Goal: Task Accomplishment & Management: Manage account settings

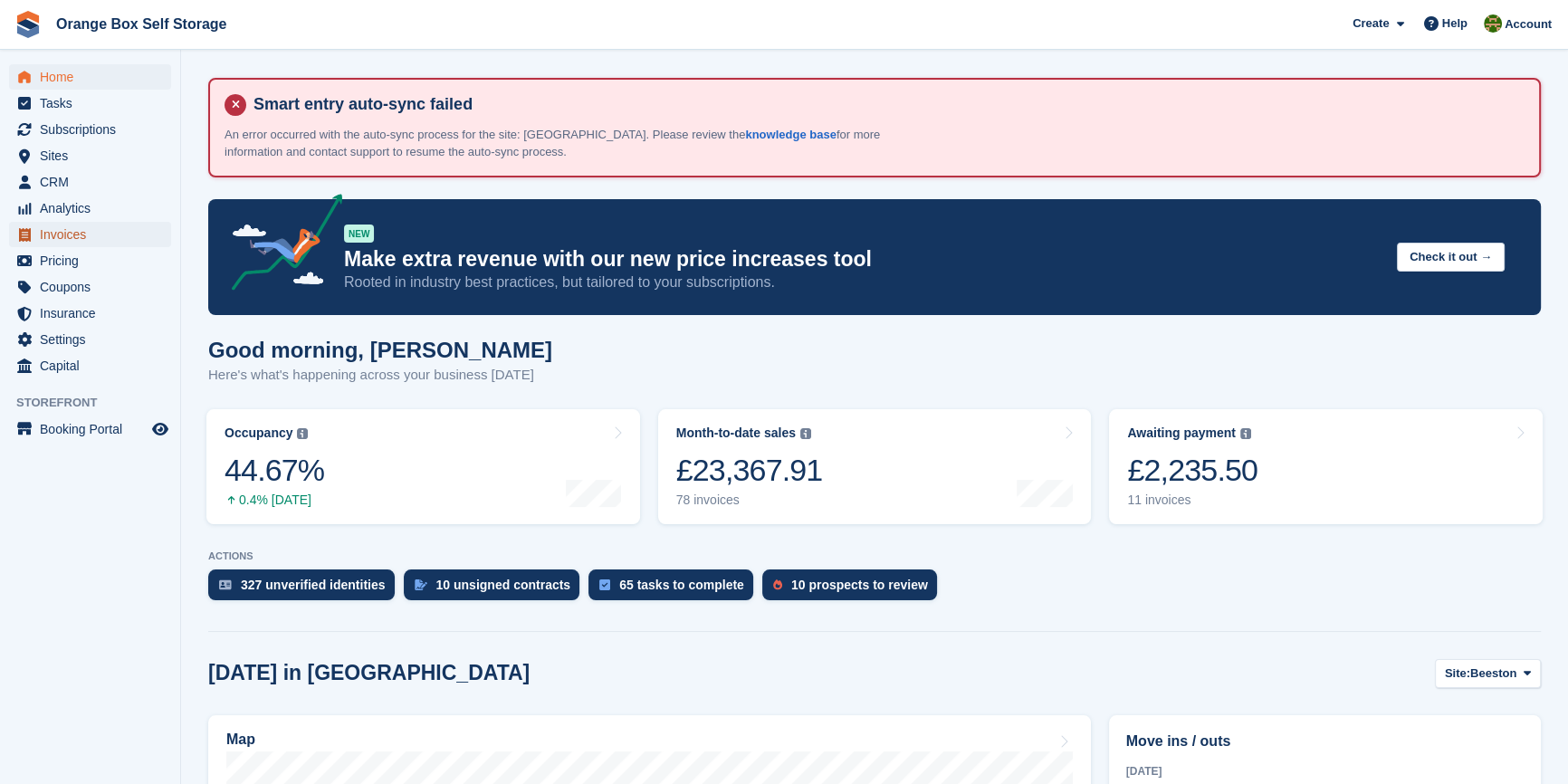
click at [77, 232] on span "Invoices" at bounding box center [94, 234] width 108 height 25
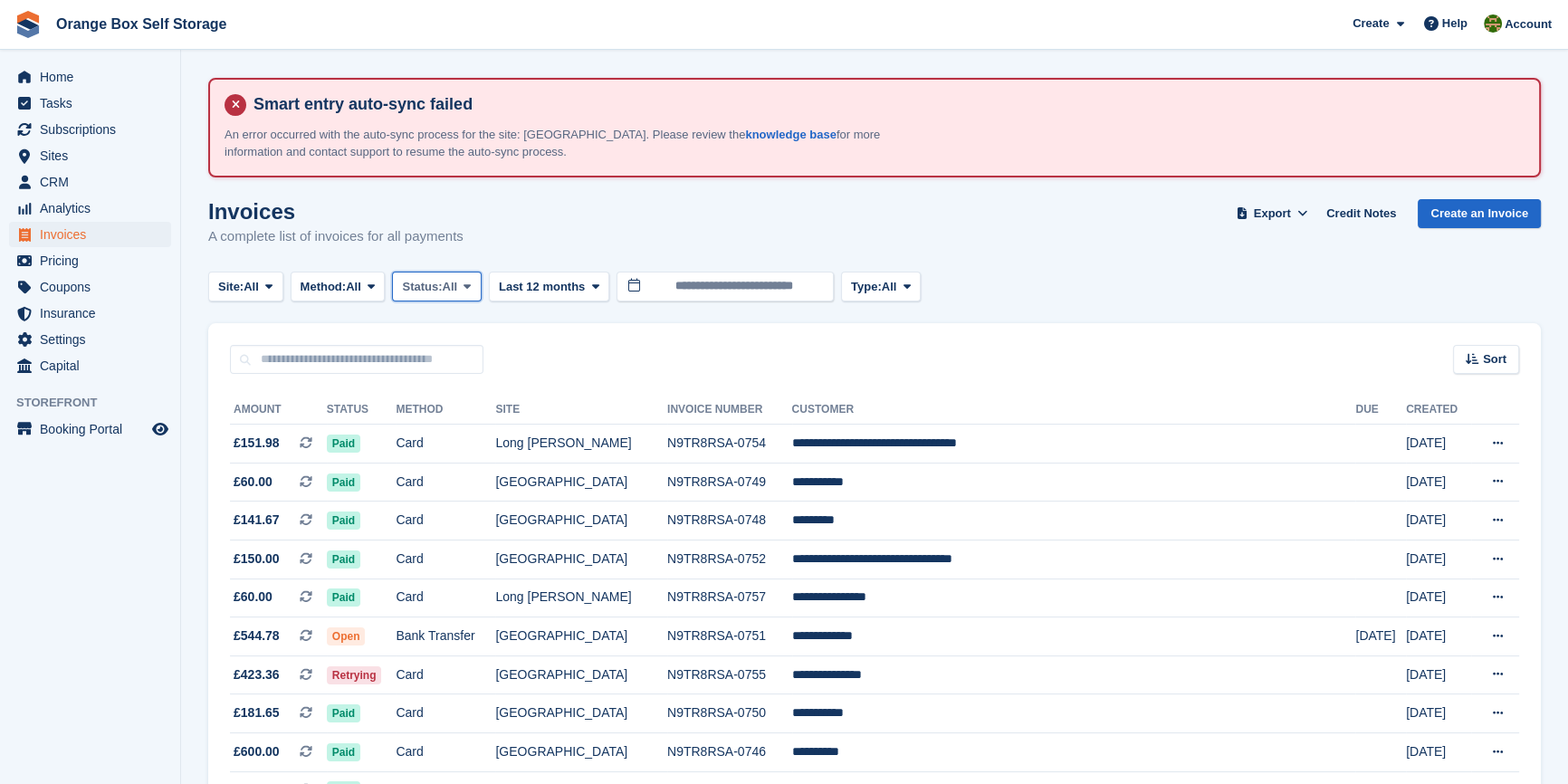
click at [415, 294] on span "Status:" at bounding box center [422, 287] width 40 height 18
click at [443, 425] on link "Open" at bounding box center [479, 427] width 158 height 33
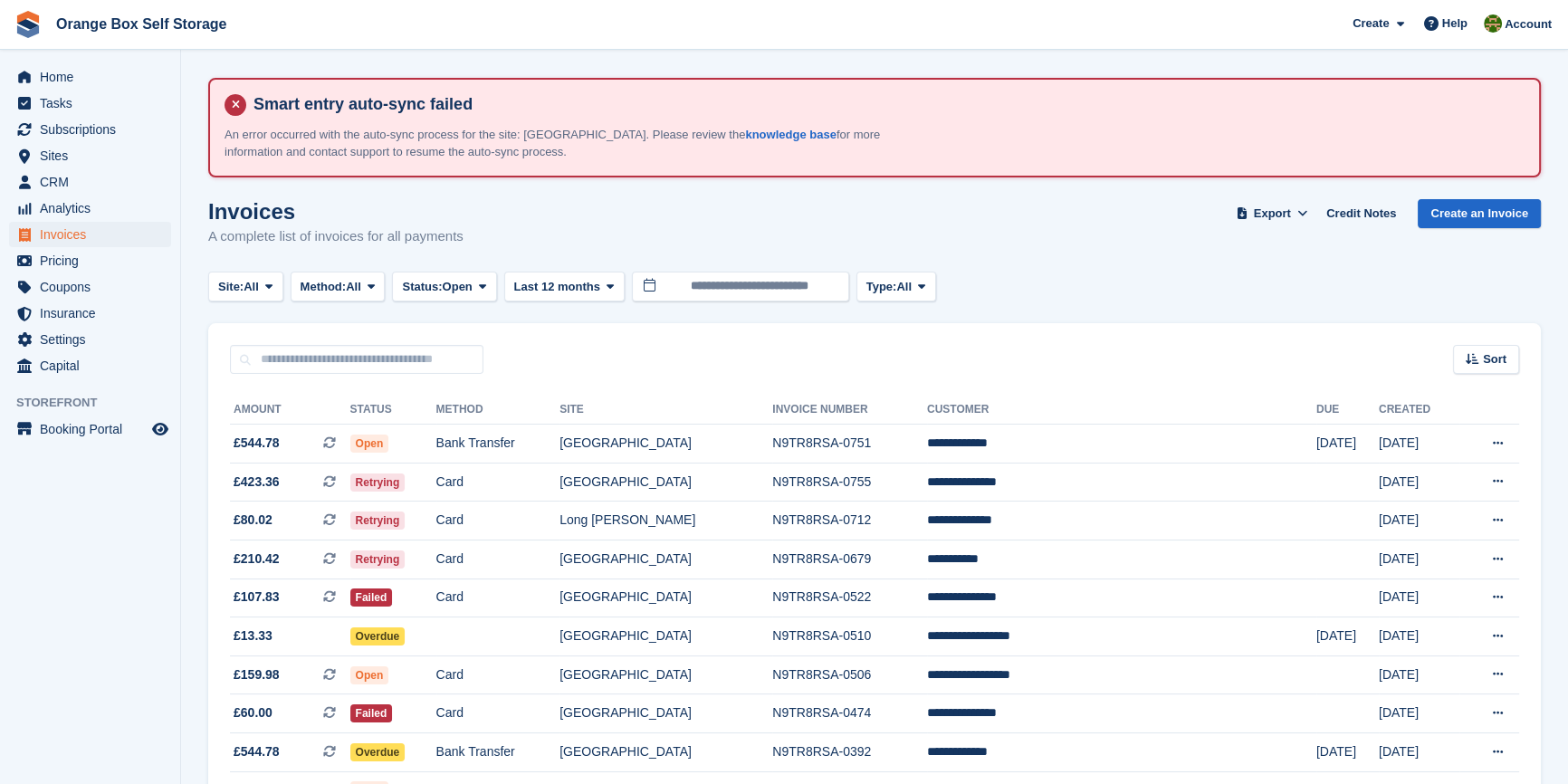
click at [164, 558] on aside "Home Tasks Subscriptions Subscriptions Subscriptions Contracts Price increases …" at bounding box center [90, 396] width 180 height 693
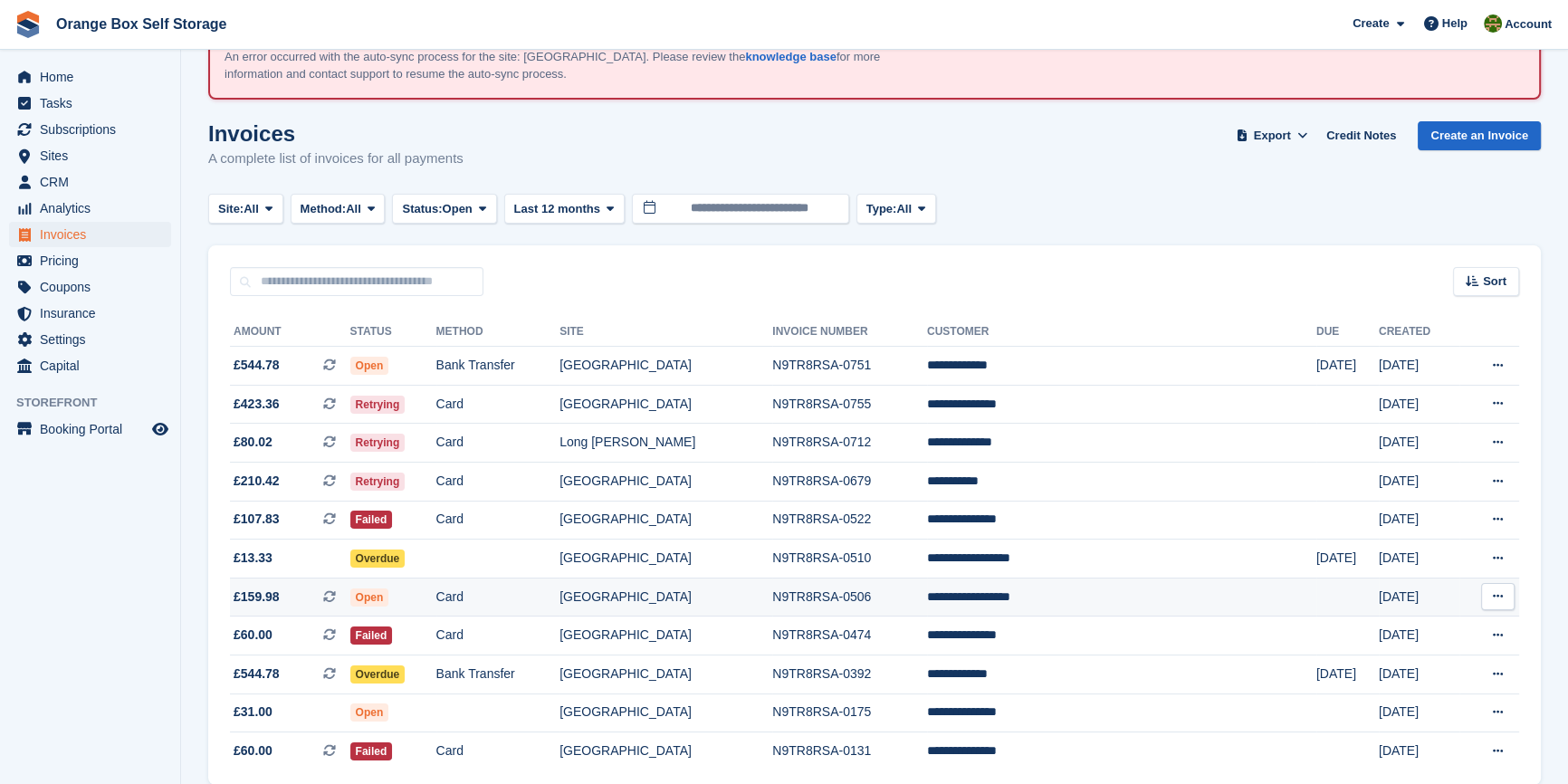
scroll to position [160, 0]
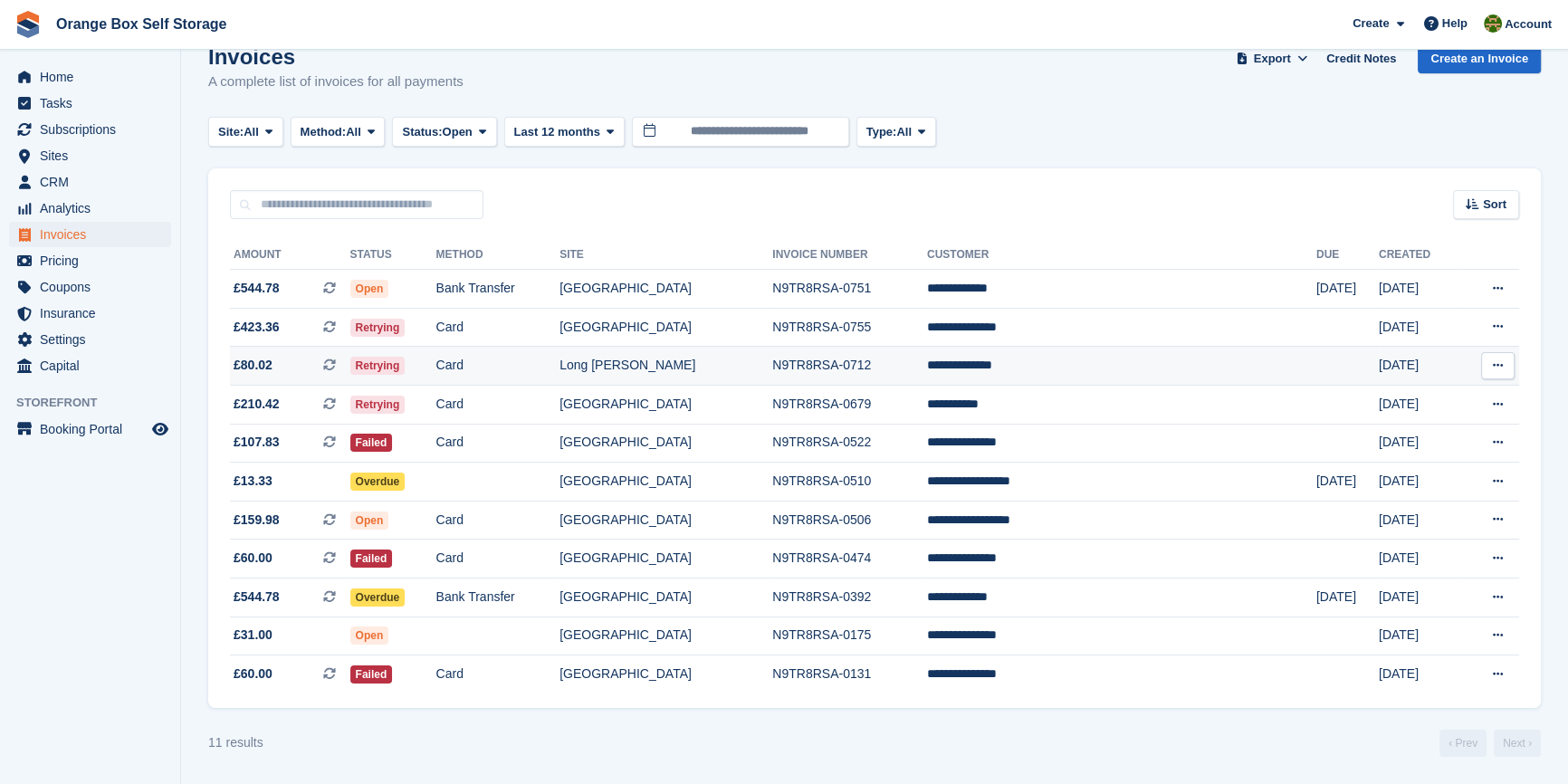
click at [773, 357] on td "Long [PERSON_NAME]" at bounding box center [666, 367] width 213 height 39
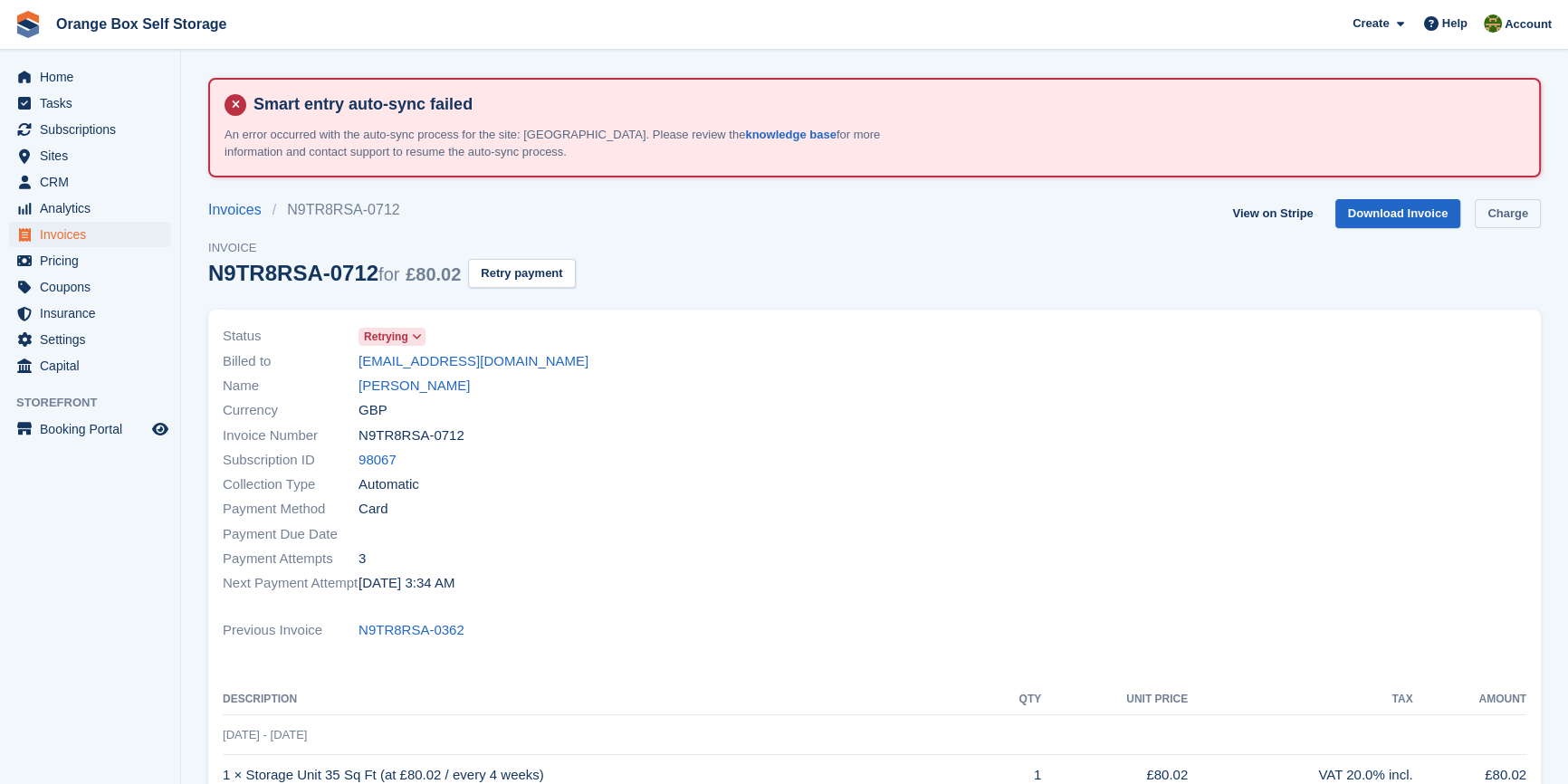
click at [1502, 215] on link "Charge" at bounding box center [1507, 214] width 66 height 30
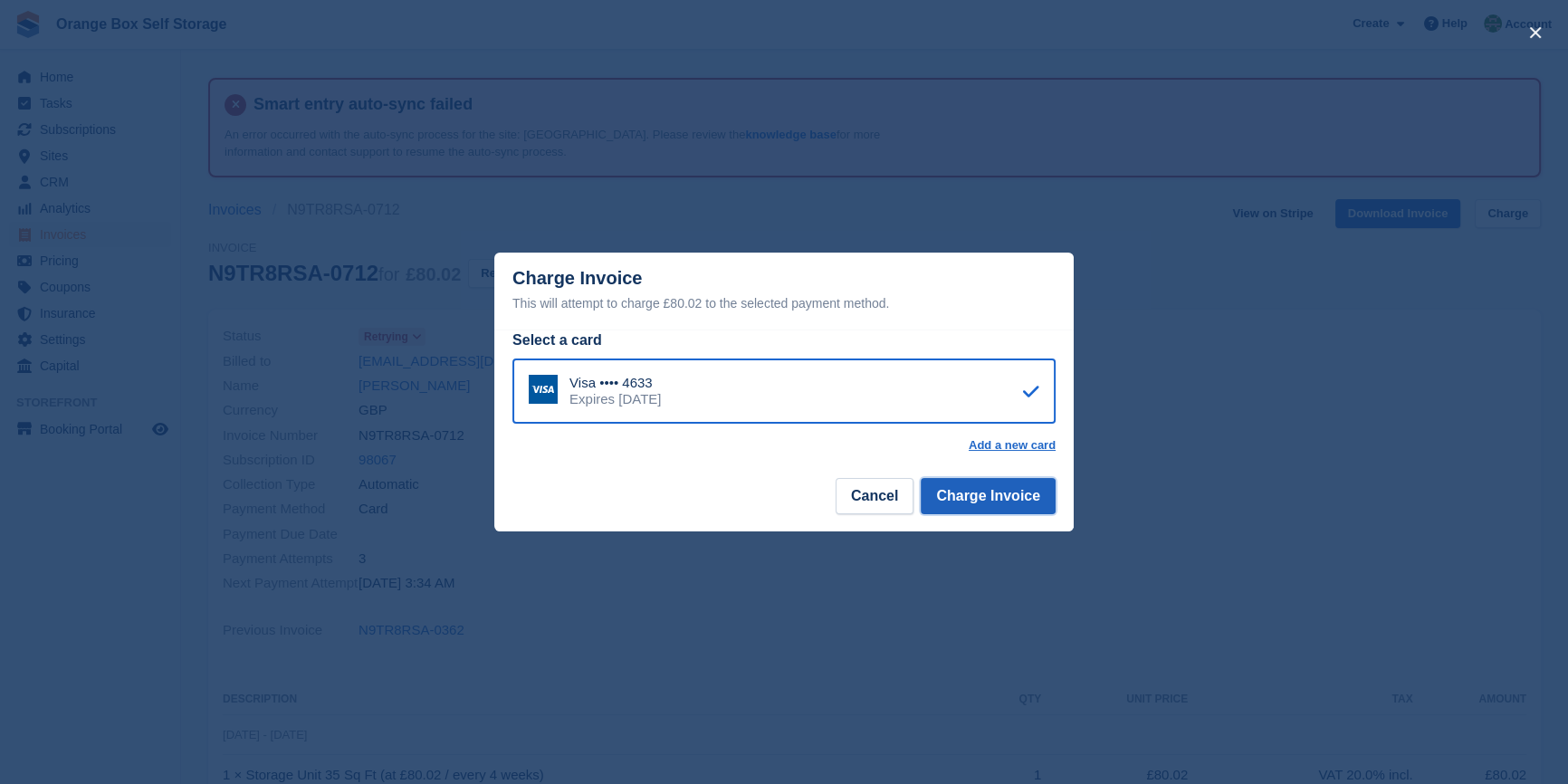
click at [1025, 494] on button "Charge Invoice" at bounding box center [988, 496] width 135 height 36
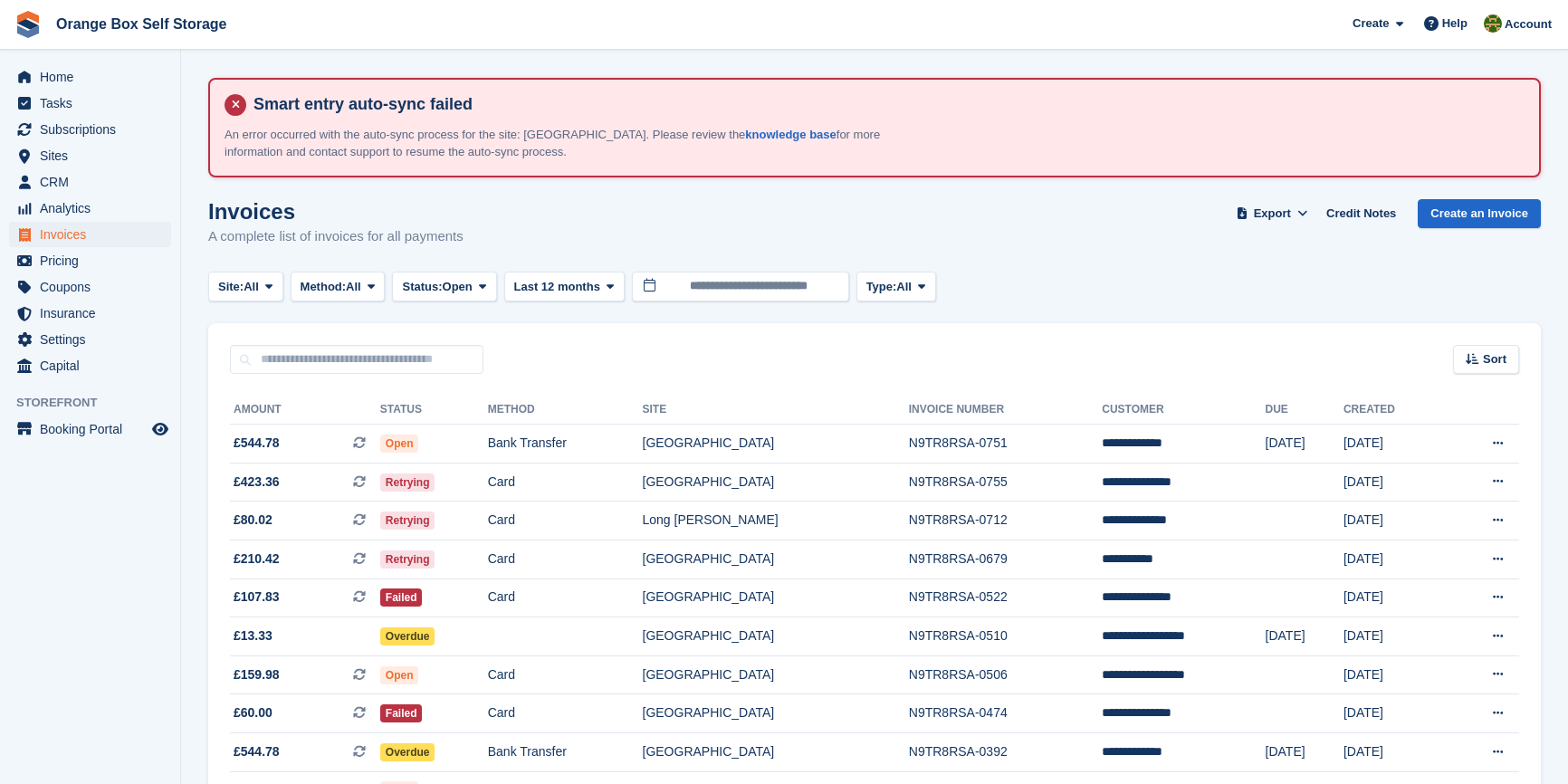
scroll to position [160, 0]
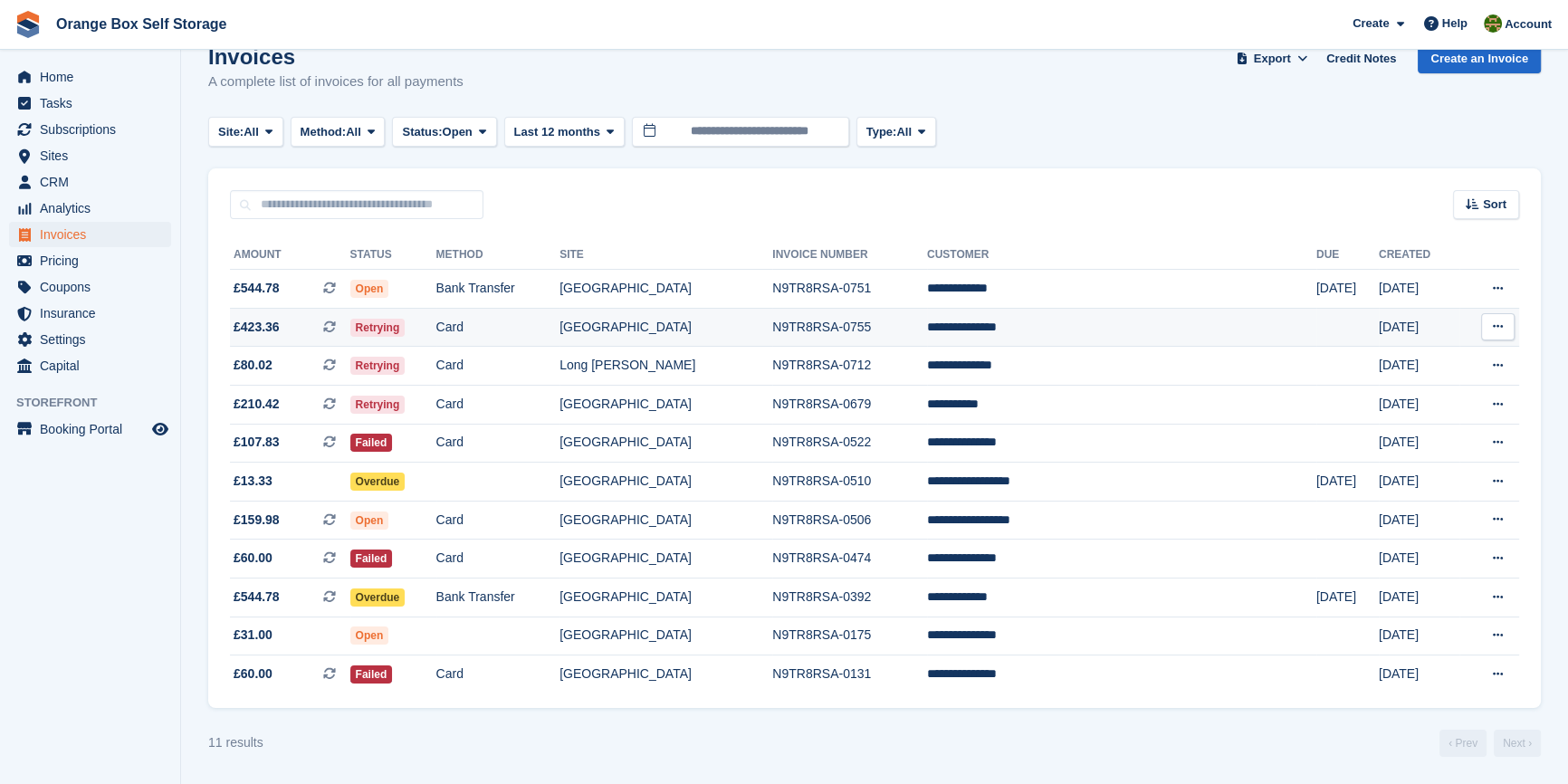
click at [927, 320] on td "N9TR8RSA-0755" at bounding box center [850, 328] width 155 height 39
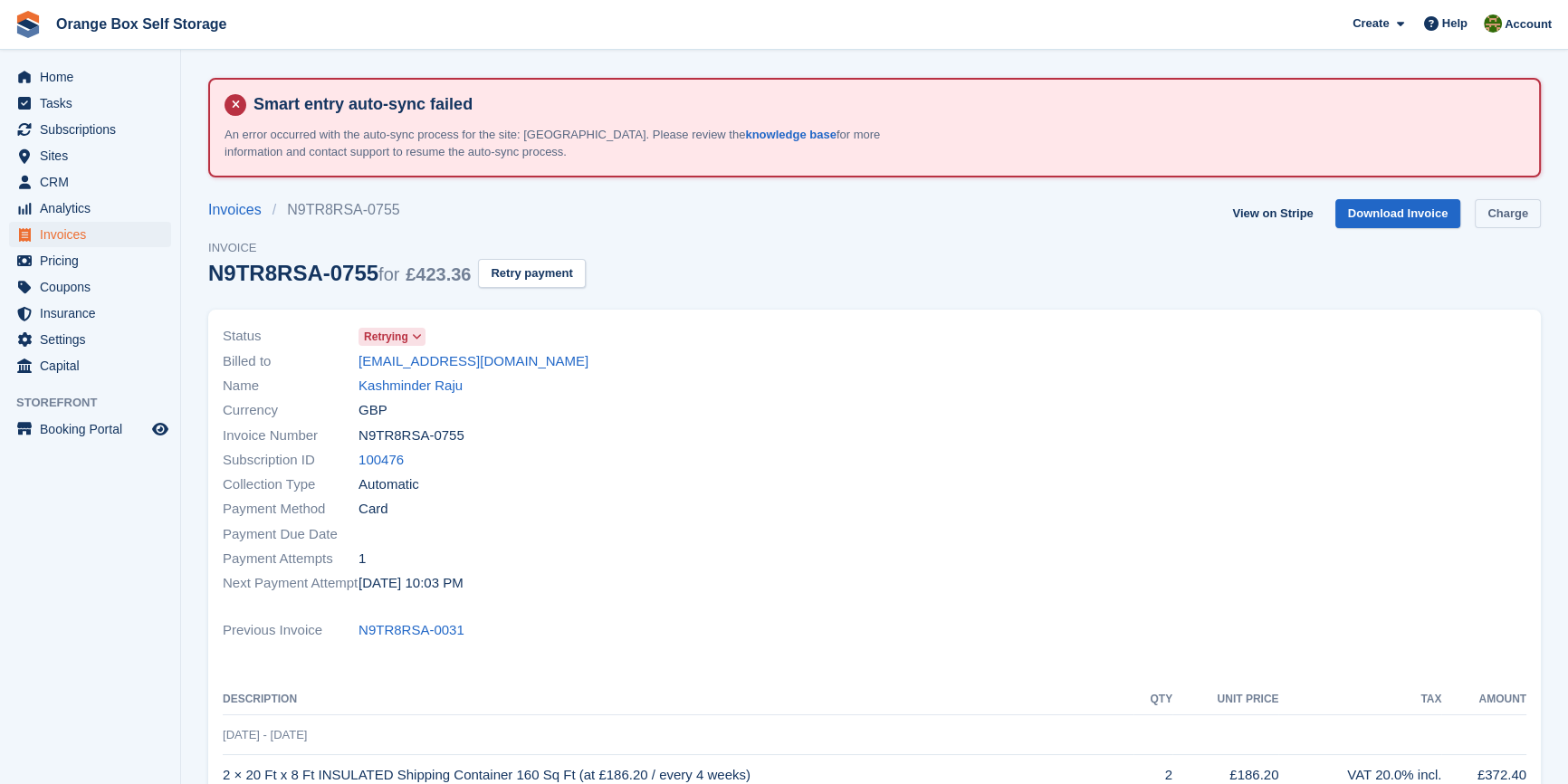
click at [1485, 224] on link "Charge" at bounding box center [1507, 214] width 66 height 30
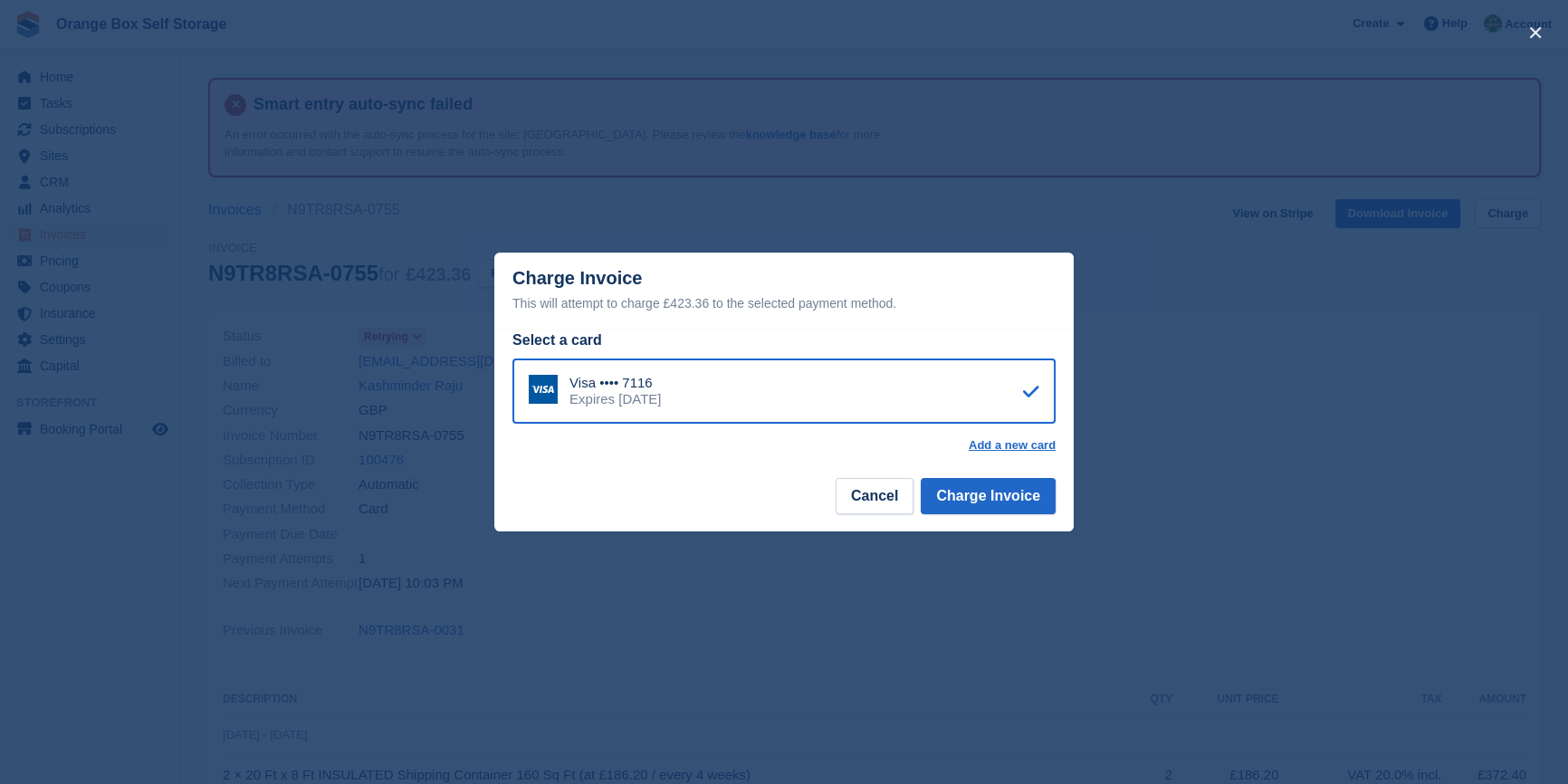
click at [1064, 489] on footer "Cancel Charge Invoice" at bounding box center [784, 502] width 580 height 57
click at [1019, 492] on button "Charge Invoice" at bounding box center [988, 496] width 135 height 36
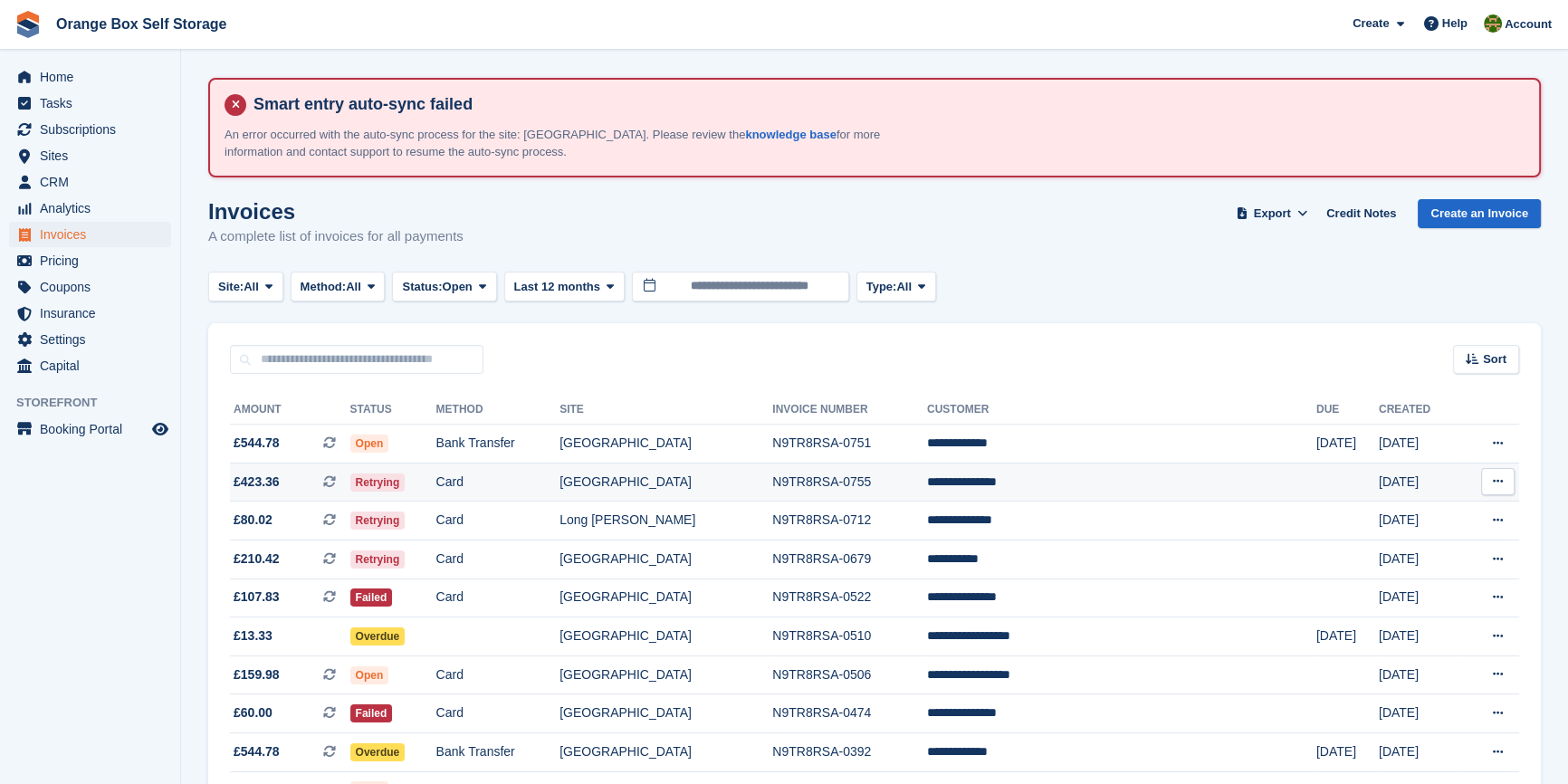
click at [927, 489] on td "N9TR8RSA-0755" at bounding box center [850, 483] width 155 height 39
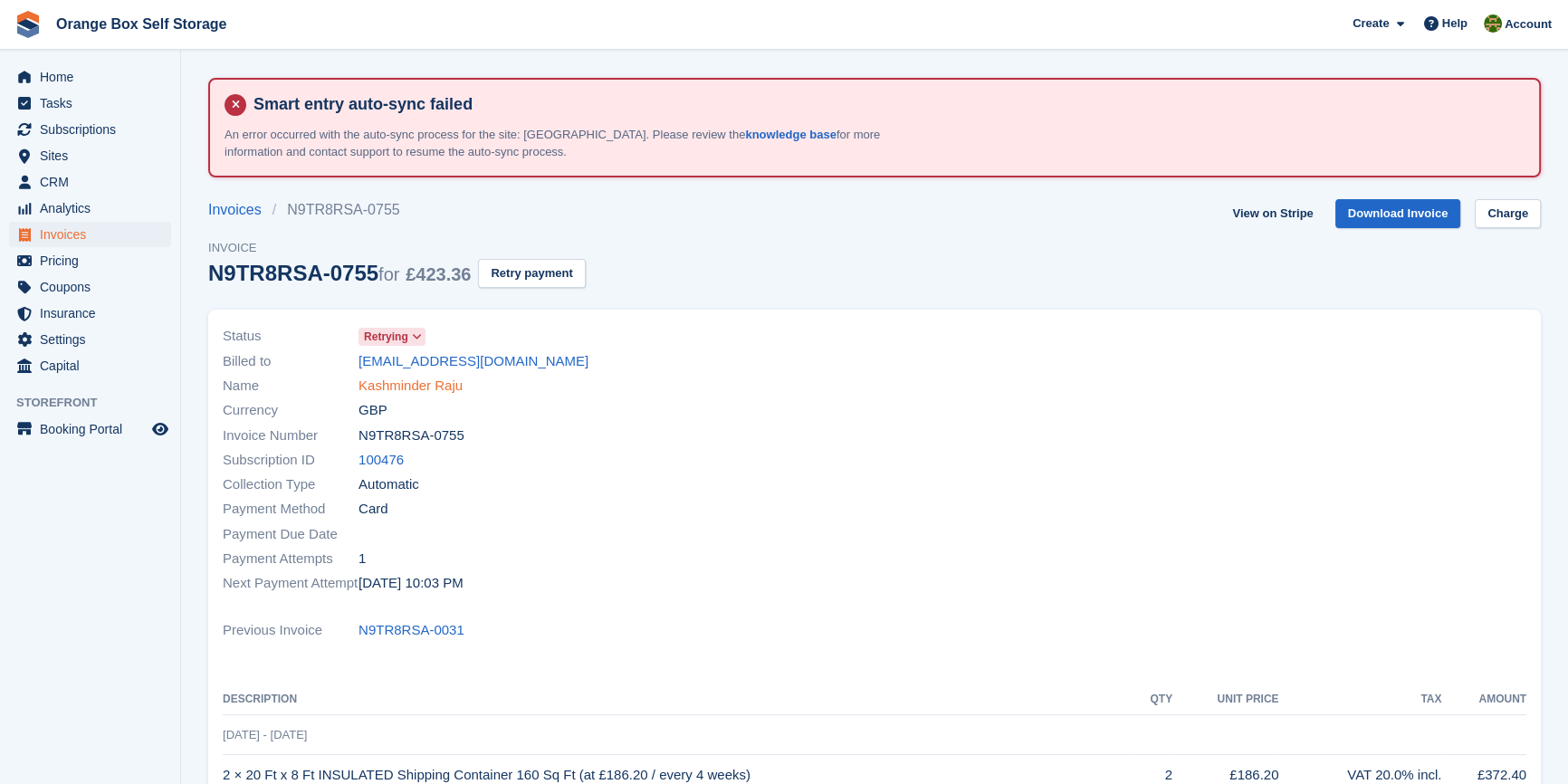
click at [406, 380] on link "Kashminder Raju" at bounding box center [411, 386] width 105 height 21
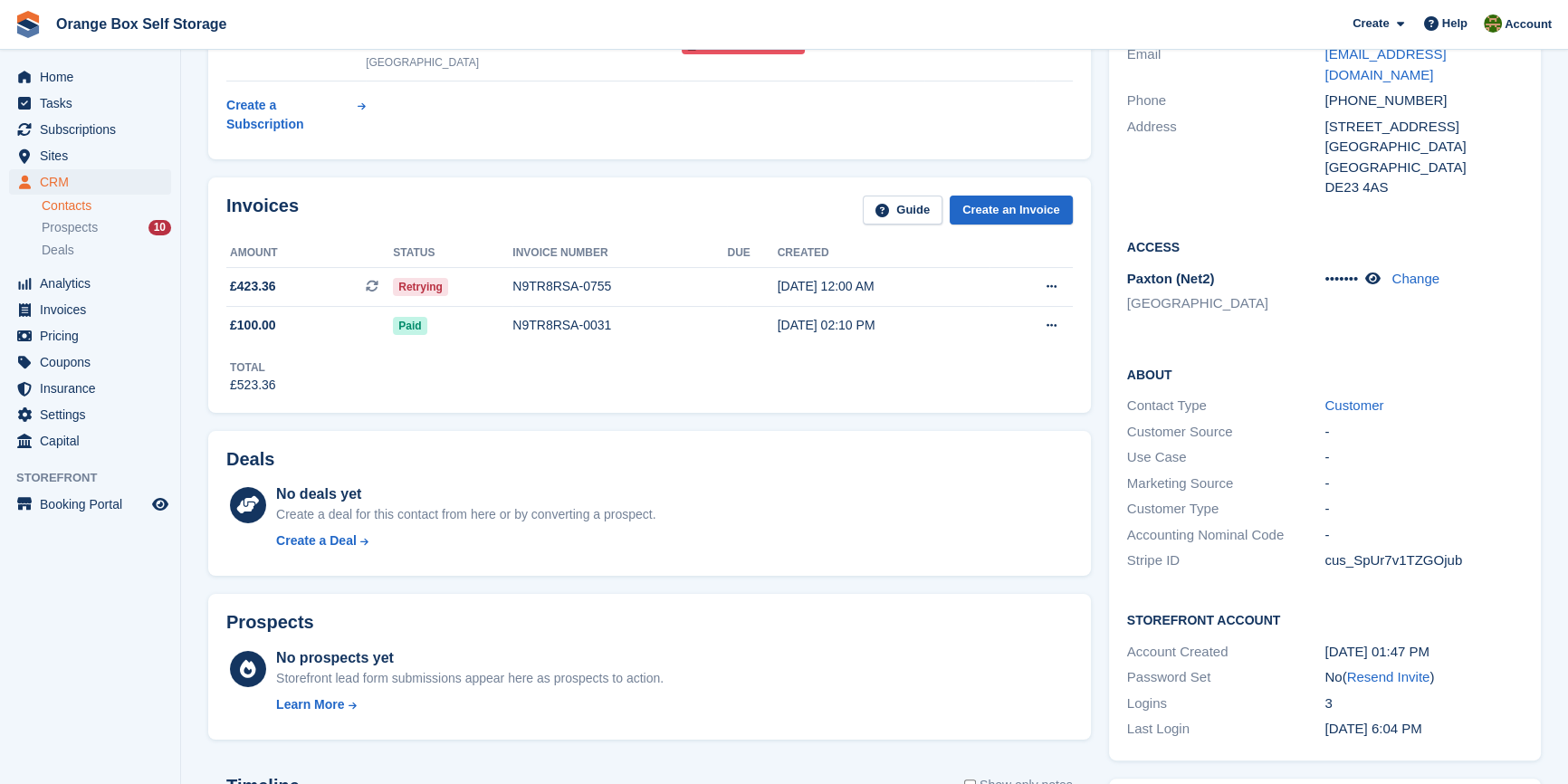
scroll to position [329, 0]
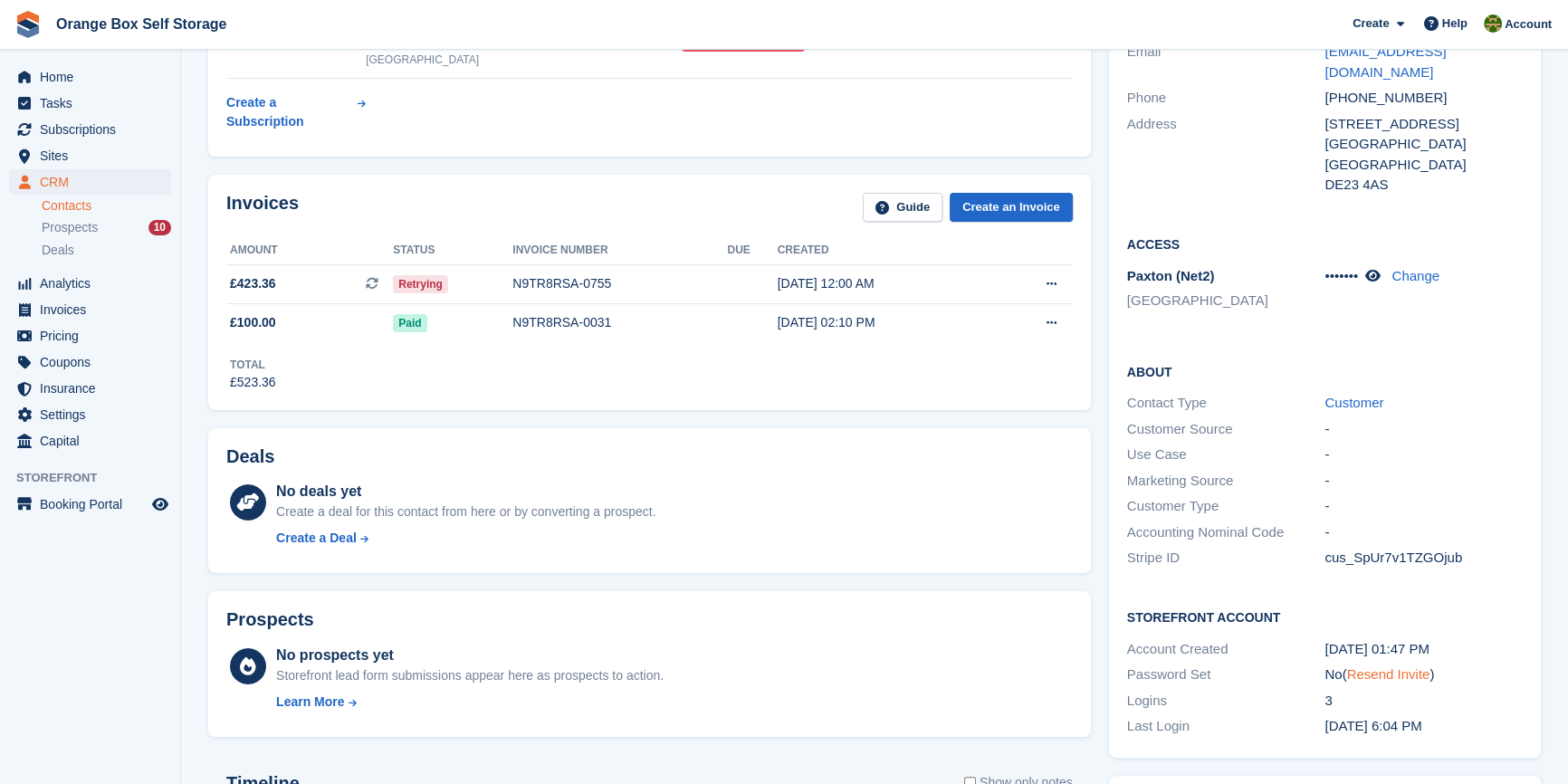
click at [1395, 666] on link "Resend Invite" at bounding box center [1389, 674] width 83 height 15
click at [146, 616] on aside "Home Tasks Subscriptions Subscriptions Subscriptions Contracts Price increases …" at bounding box center [90, 396] width 180 height 693
click at [721, 507] on div "No deals yet Create a deal for this contact from here or by converting a prospe…" at bounding box center [675, 518] width 797 height 75
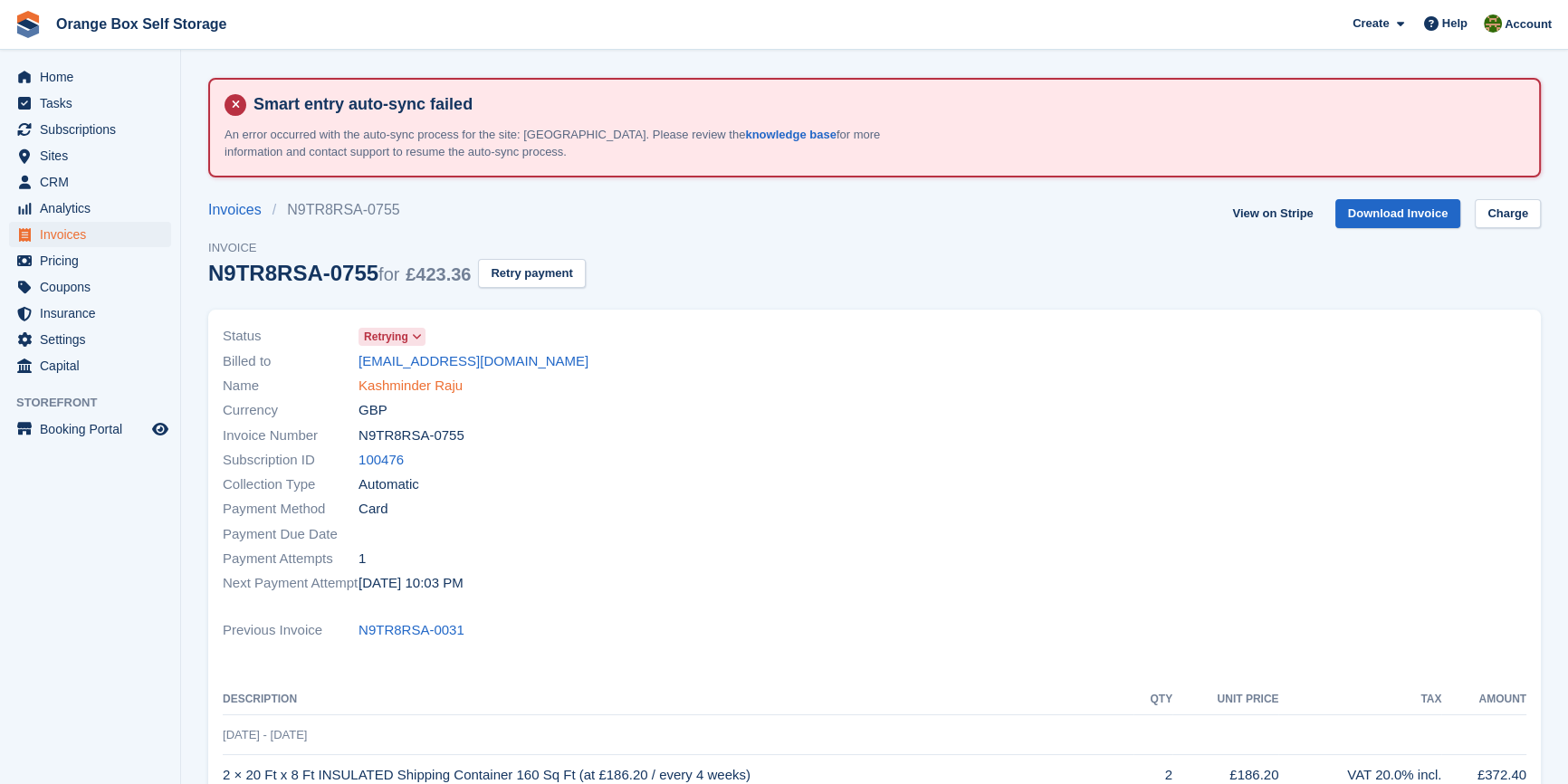
click at [434, 385] on link "Kashminder Raju" at bounding box center [411, 386] width 105 height 21
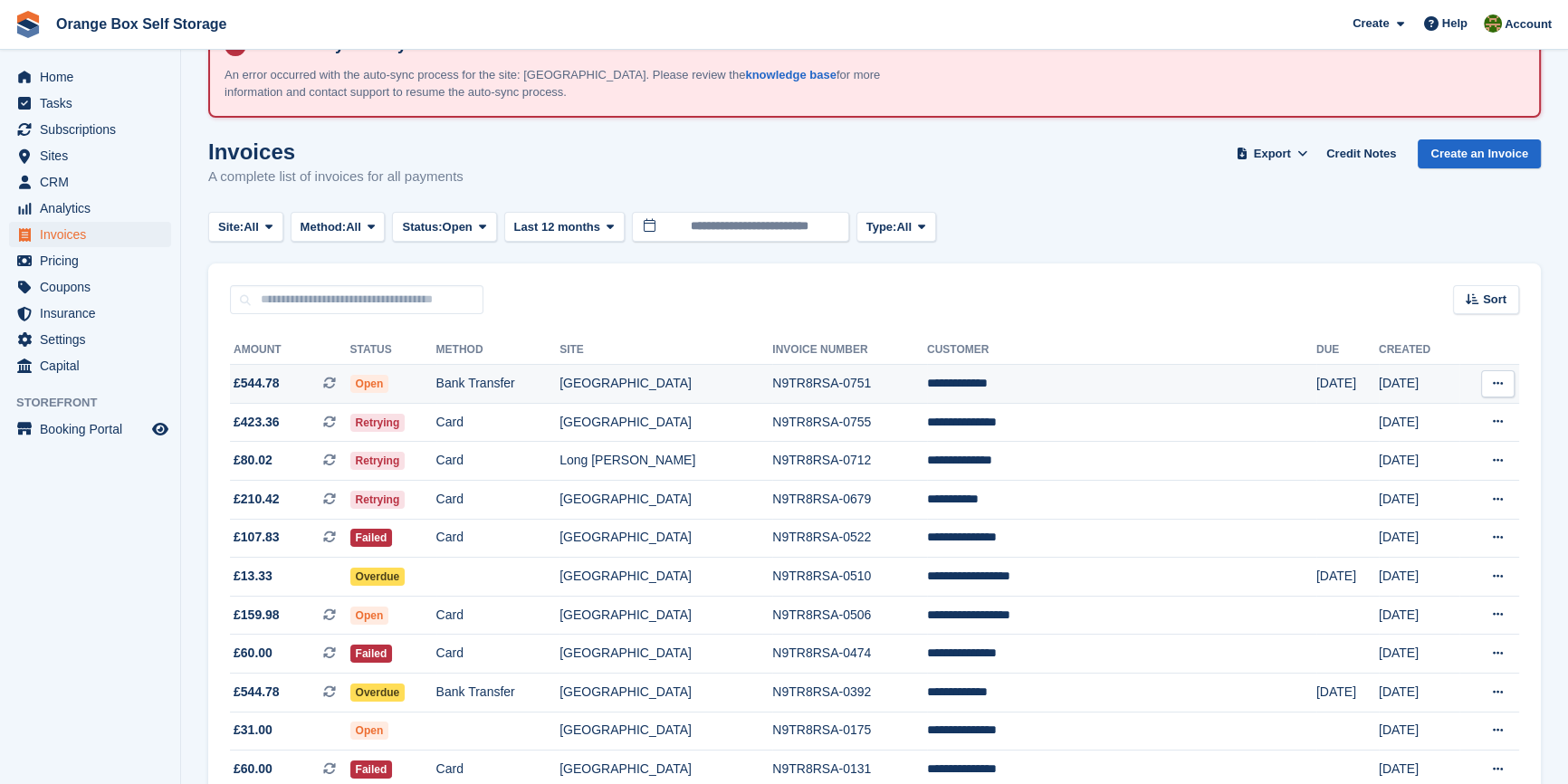
scroll to position [160, 0]
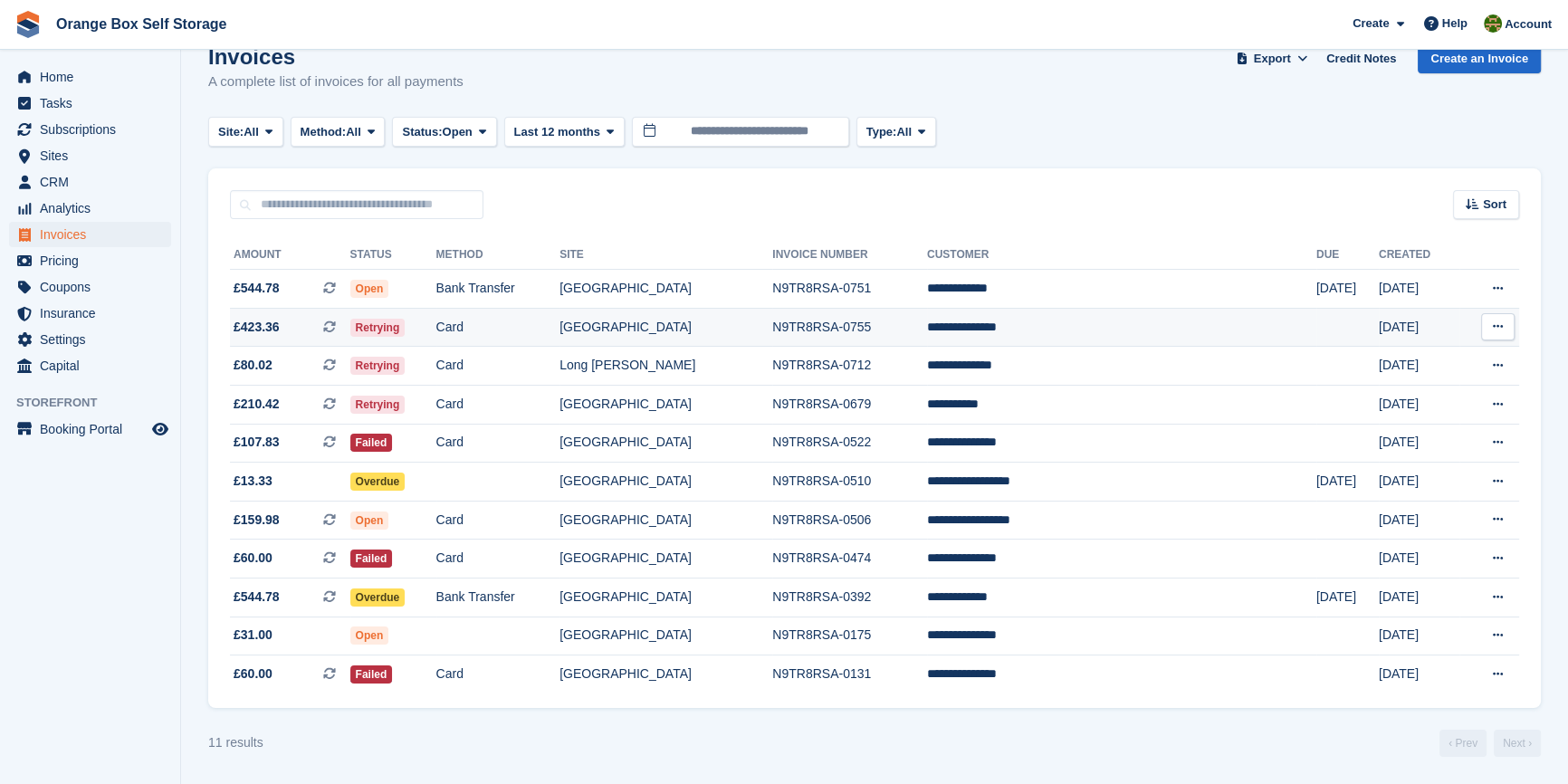
click at [561, 329] on td "Card" at bounding box center [498, 328] width 124 height 39
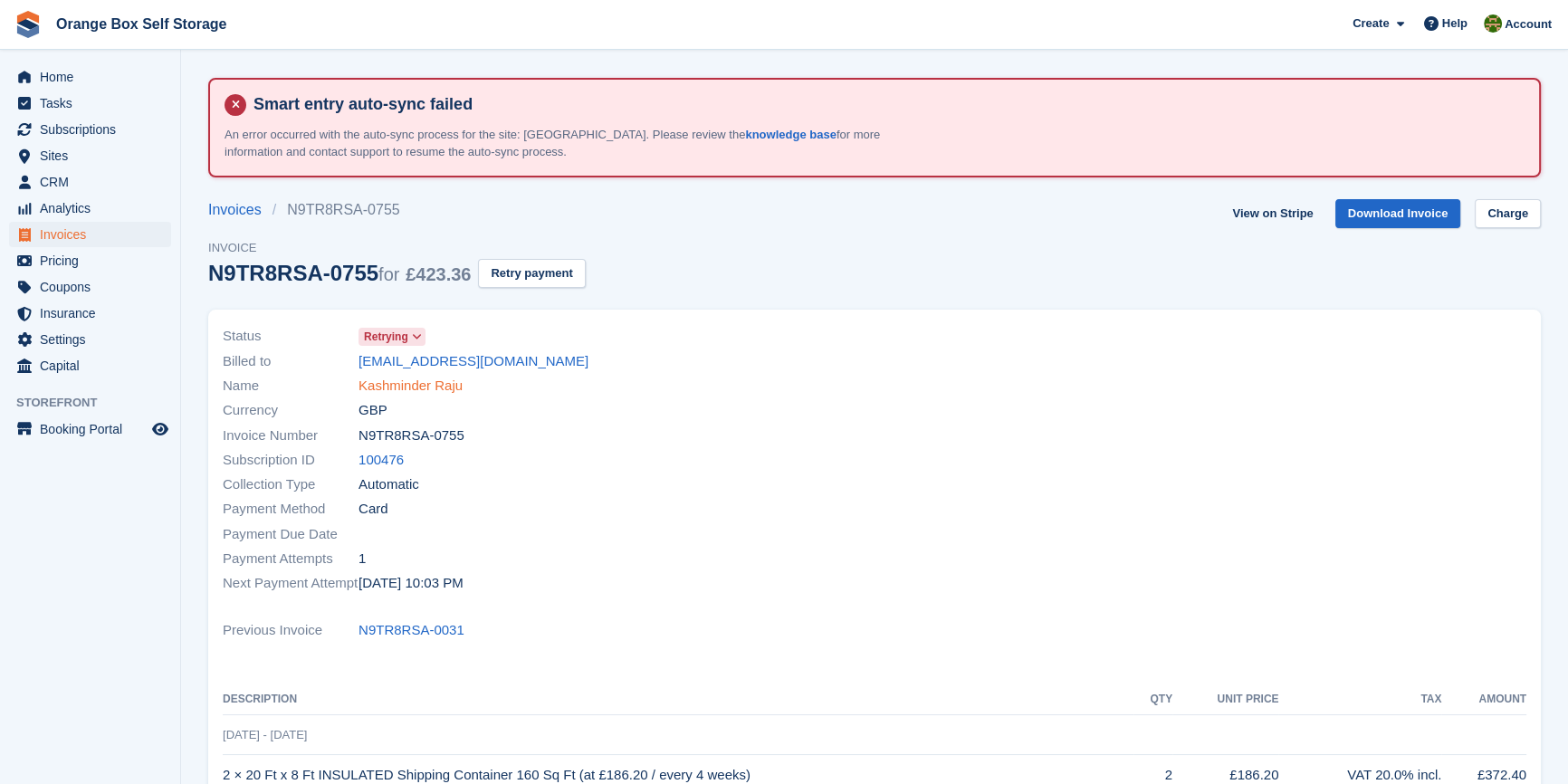
click at [441, 384] on link "Kashminder Raju" at bounding box center [411, 386] width 105 height 21
click at [682, 456] on div "Subscription ID 100476" at bounding box center [543, 460] width 641 height 24
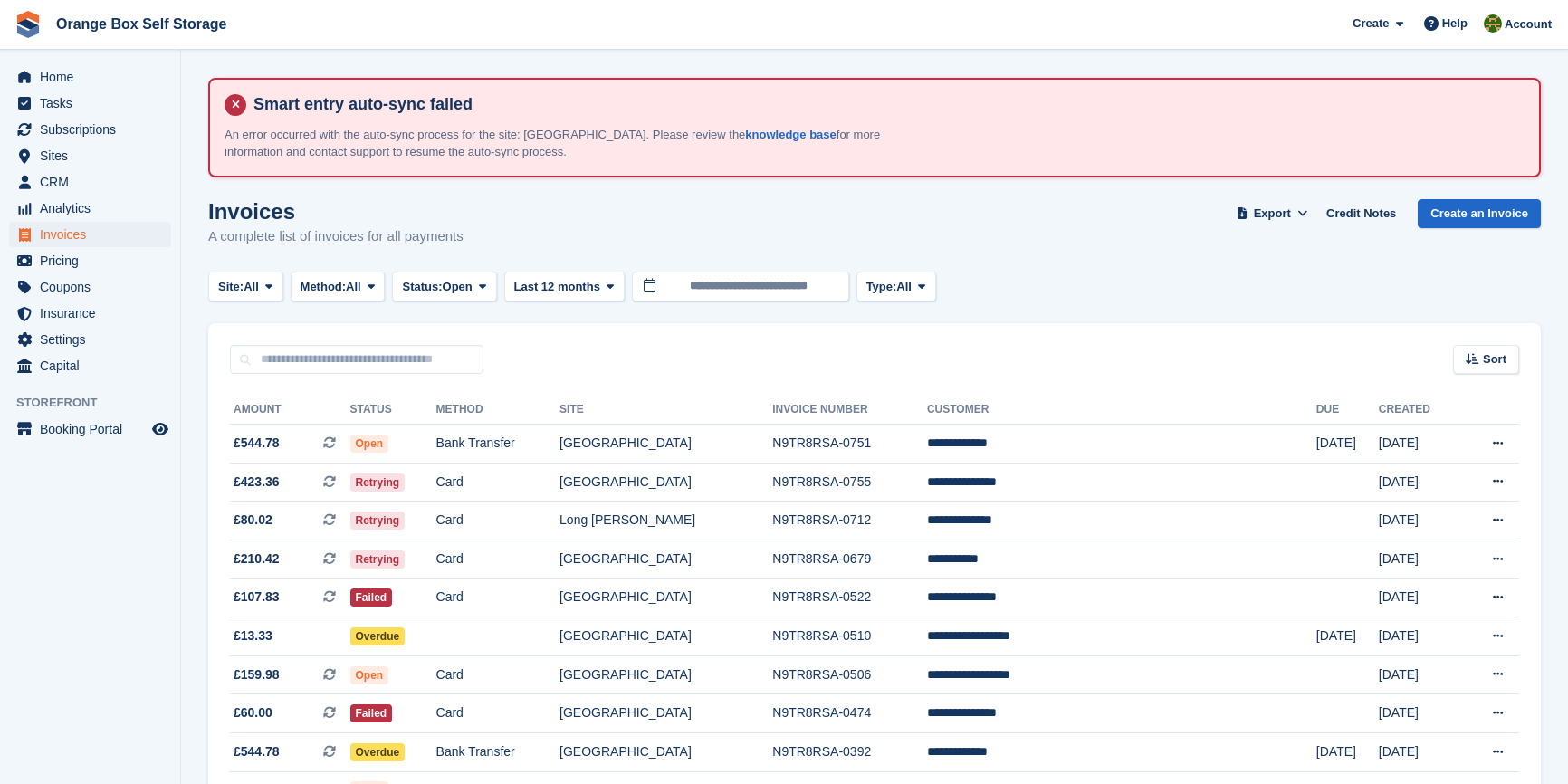
scroll to position [160, 0]
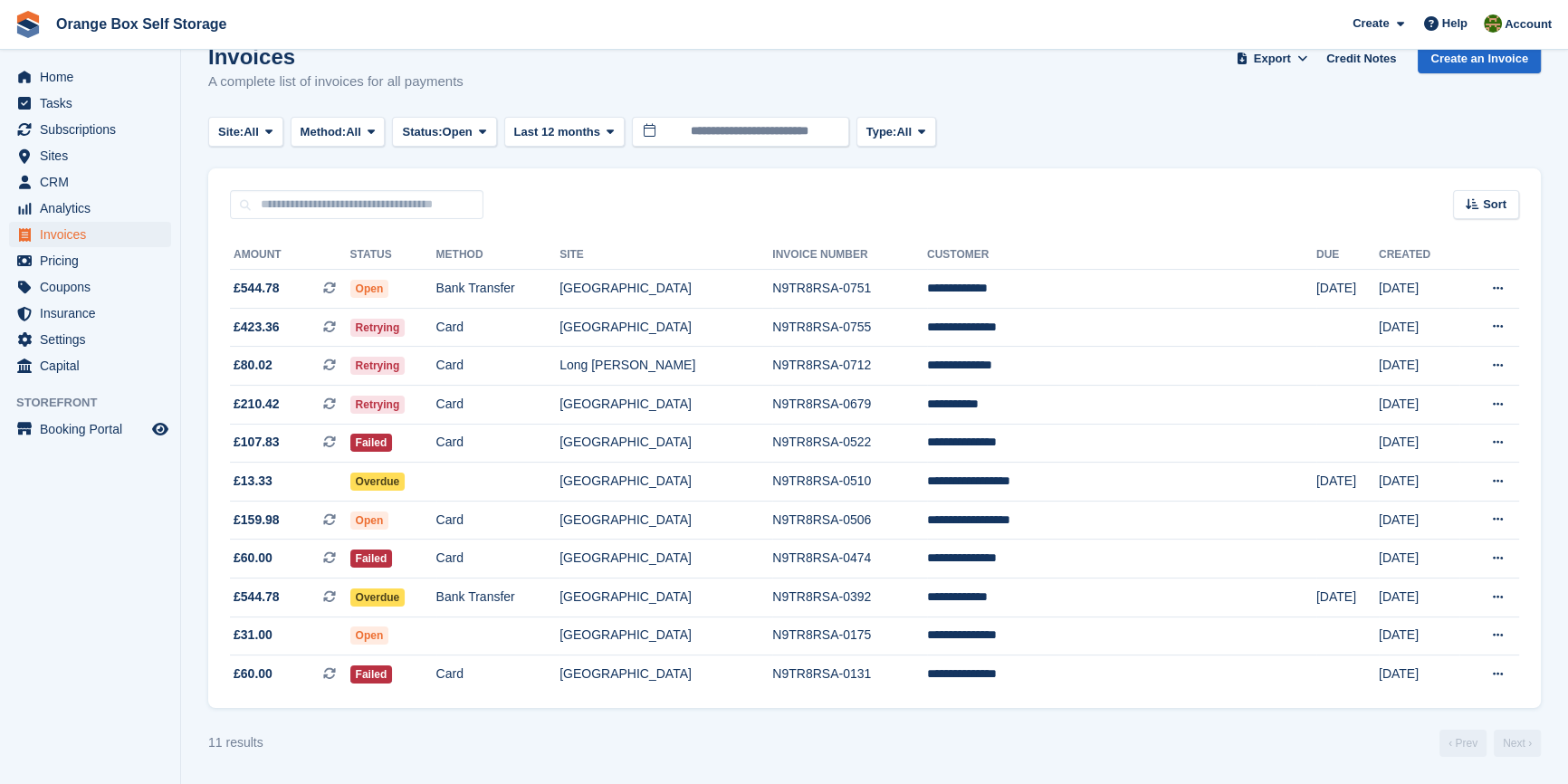
click at [840, 720] on turbo-frame "Invoices A complete list of invoices for all payments Export Export Invoices Ex…" at bounding box center [875, 401] width 1333 height 713
click at [561, 322] on td "Card" at bounding box center [498, 328] width 124 height 39
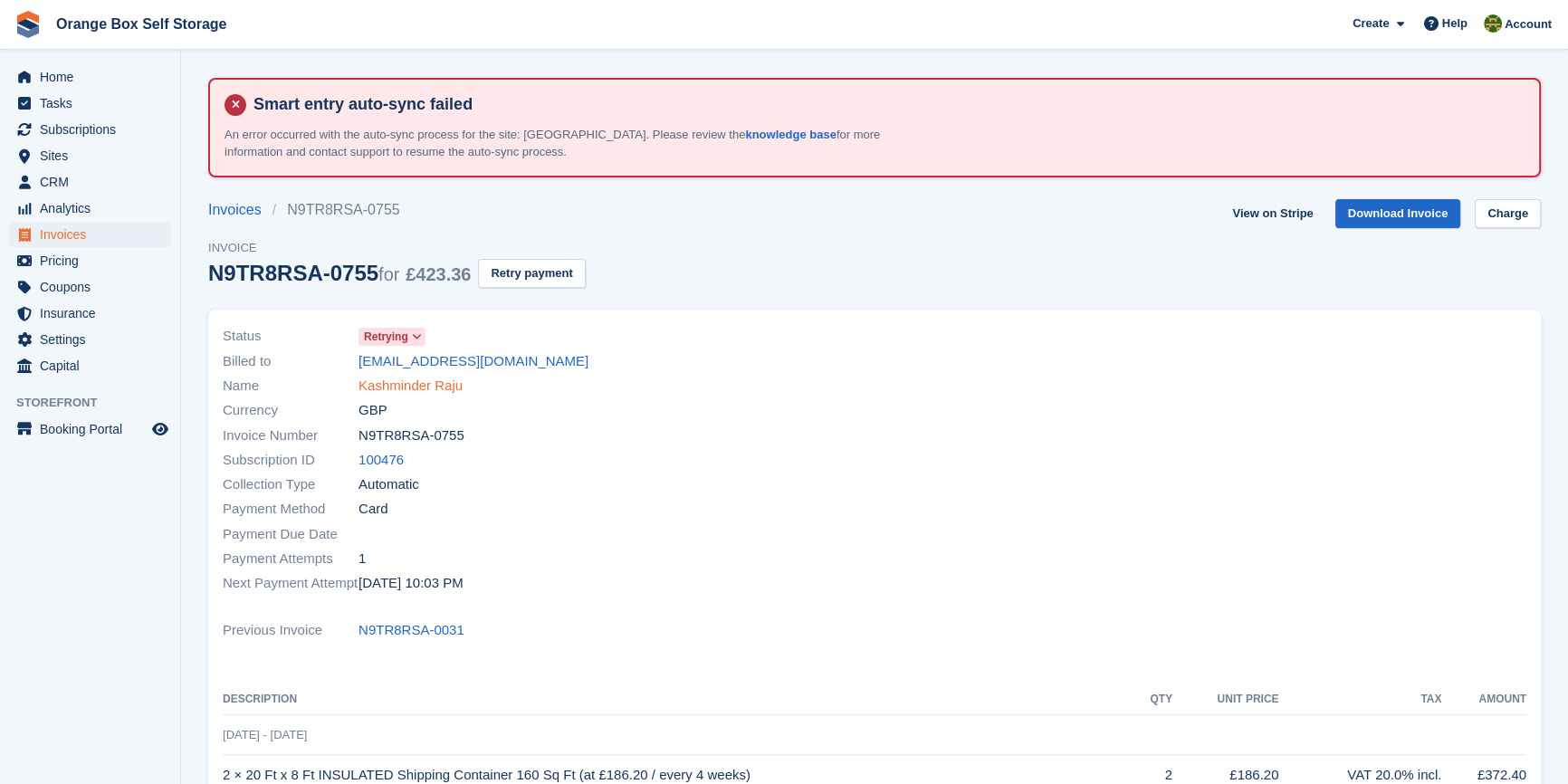
click at [396, 386] on link "Kashminder Raju" at bounding box center [411, 386] width 105 height 21
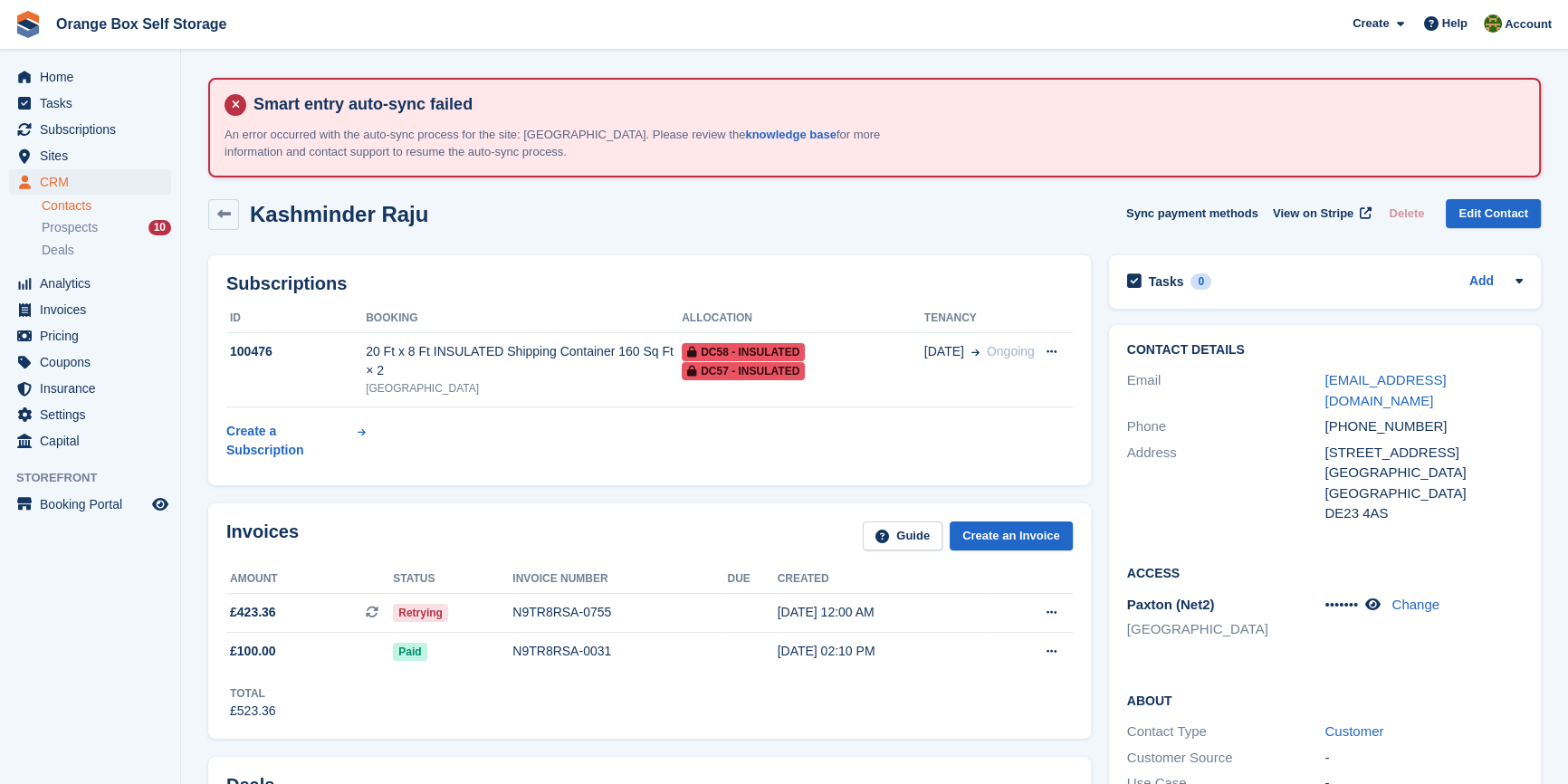
click at [721, 495] on div "Invoices Guide Create an Invoice Amount Status Invoice number Due Created £423.…" at bounding box center [649, 622] width 901 height 254
click at [591, 441] on div "Subscriptions ID Booking Allocation Tenancy 100476 20 Ft x 8 Ft INSULATED Shipp…" at bounding box center [650, 371] width 883 height 230
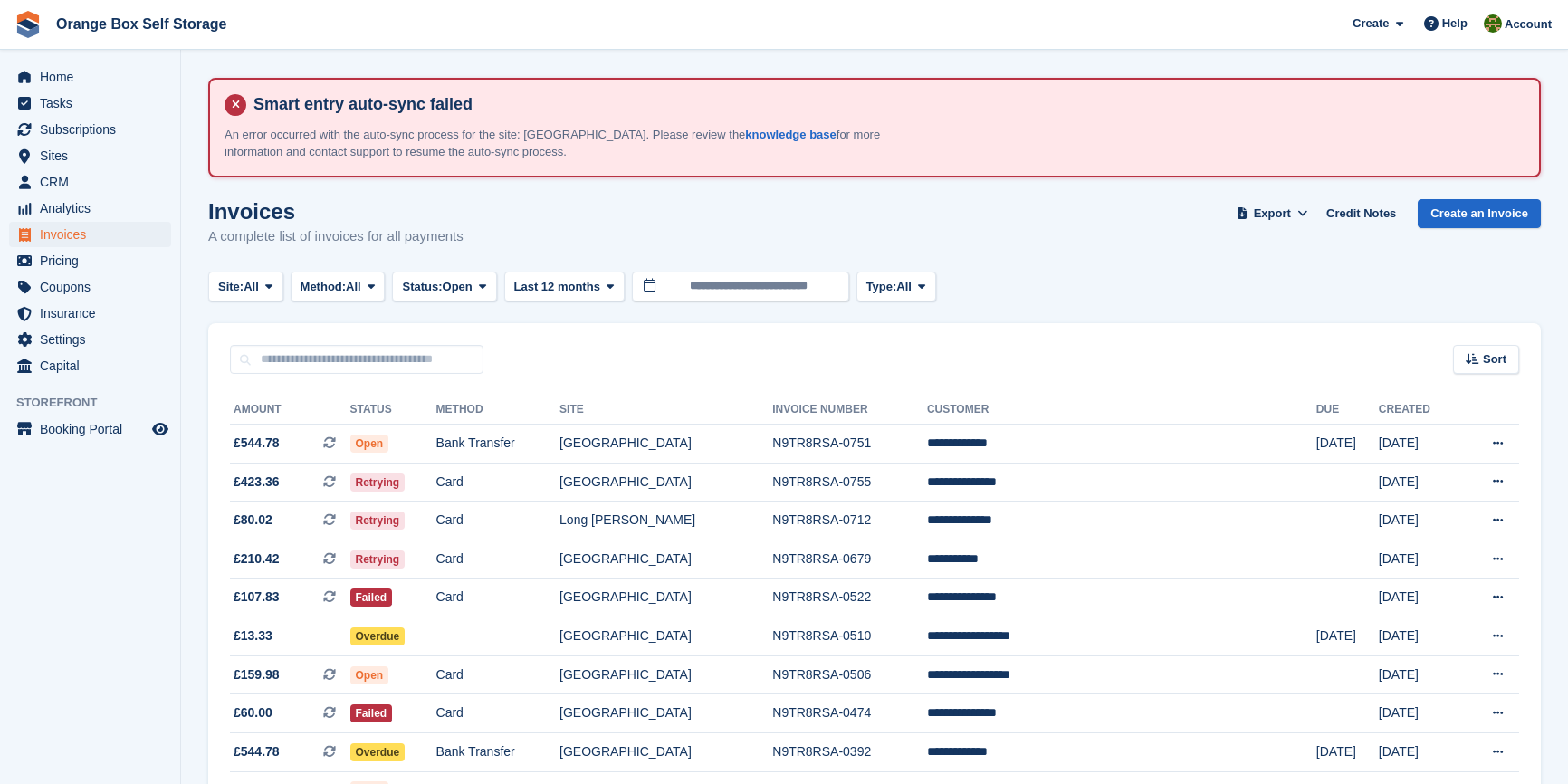
scroll to position [160, 0]
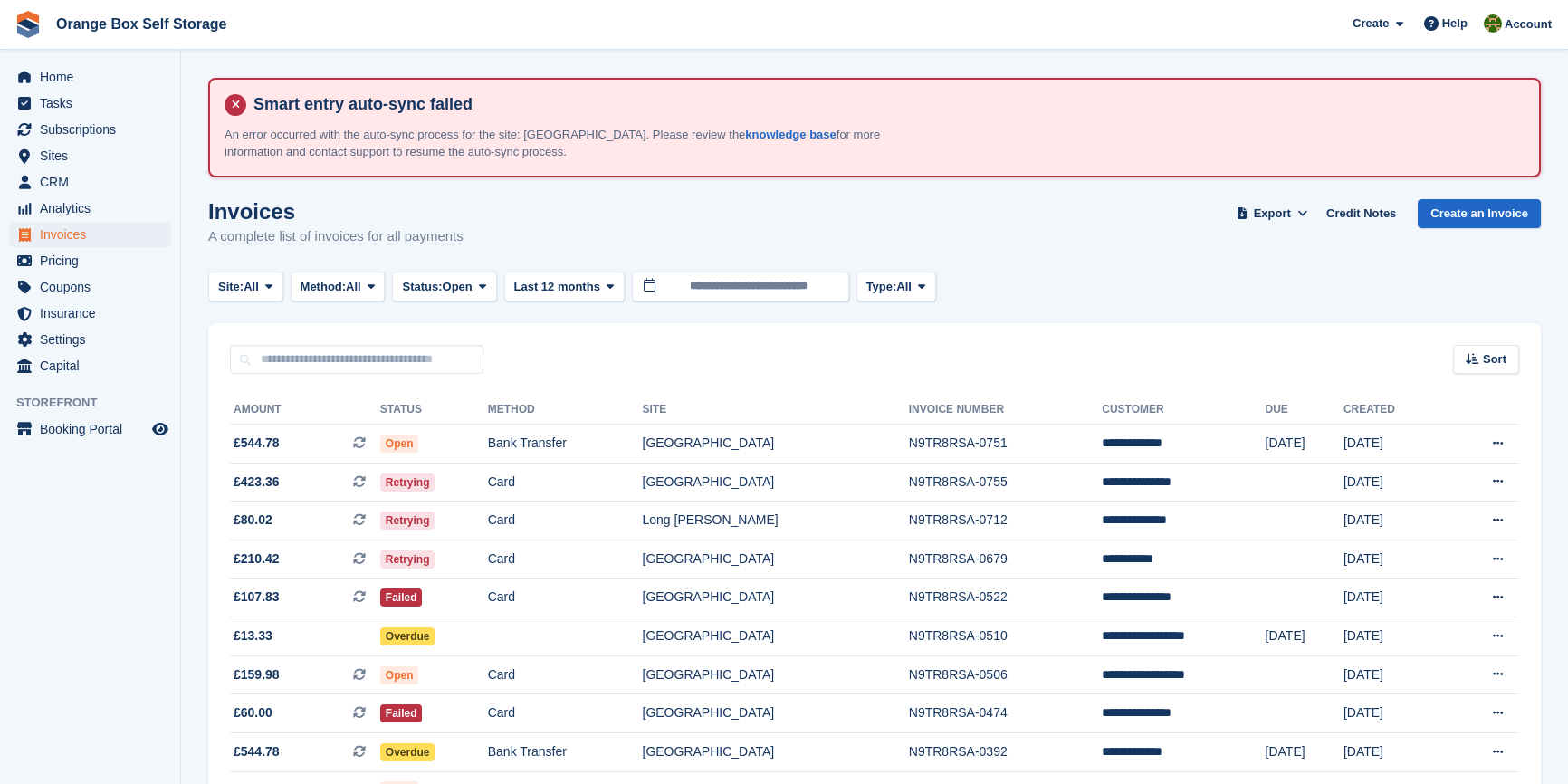
scroll to position [160, 0]
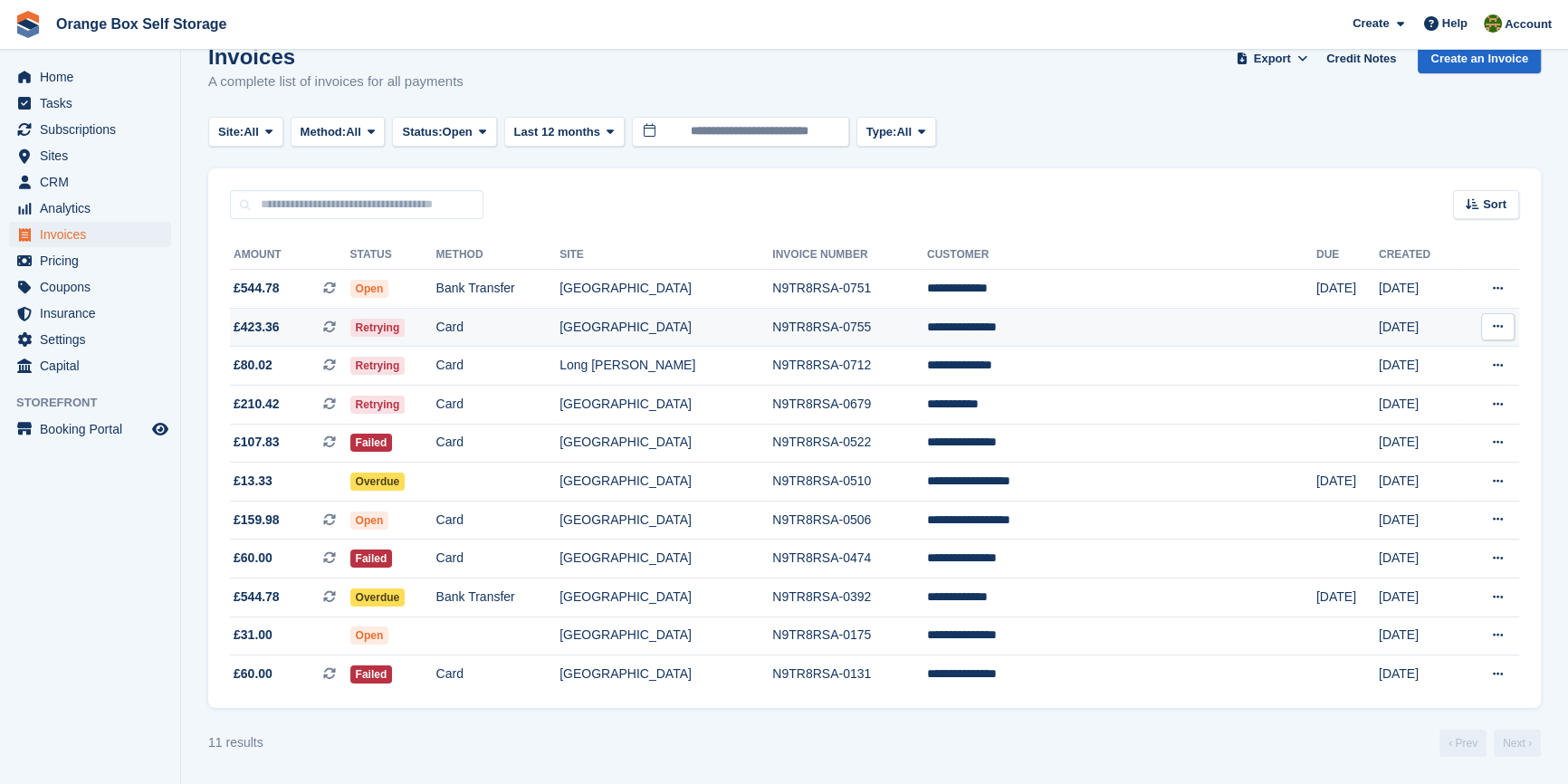
click at [561, 319] on td "Card" at bounding box center [498, 328] width 124 height 39
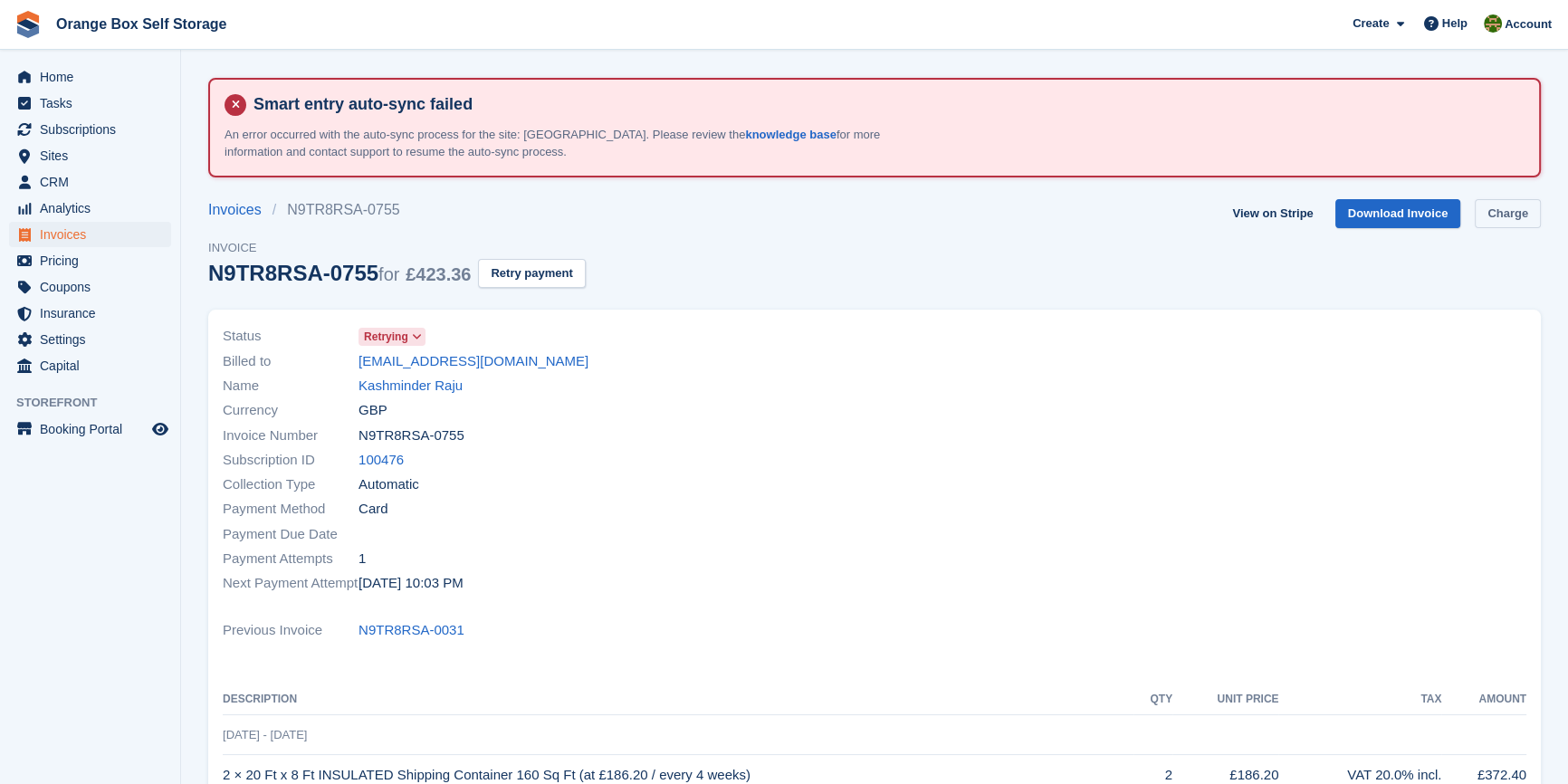
click at [1528, 207] on link "Charge" at bounding box center [1507, 214] width 66 height 30
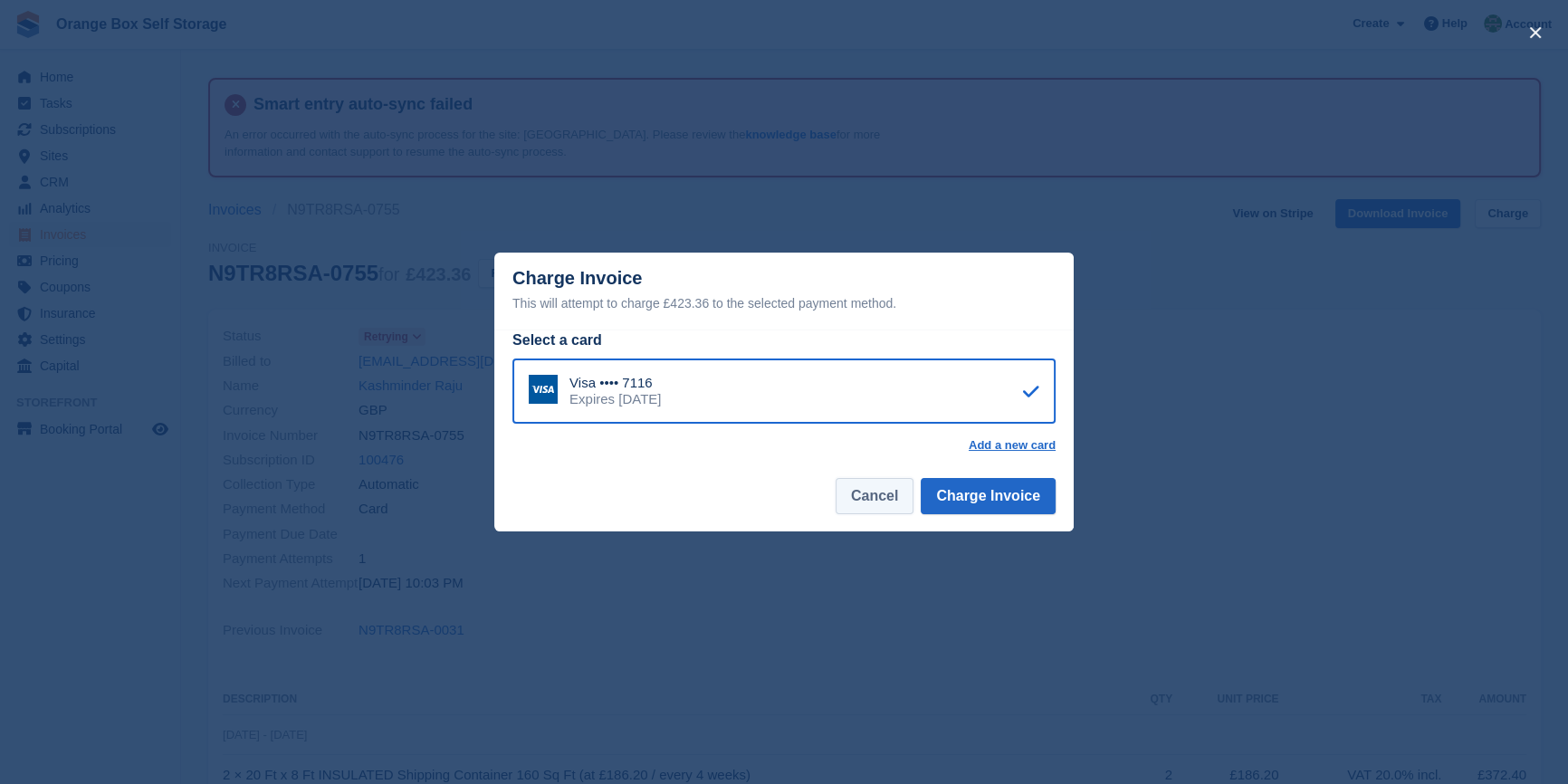
click at [864, 500] on button "Cancel" at bounding box center [874, 496] width 77 height 36
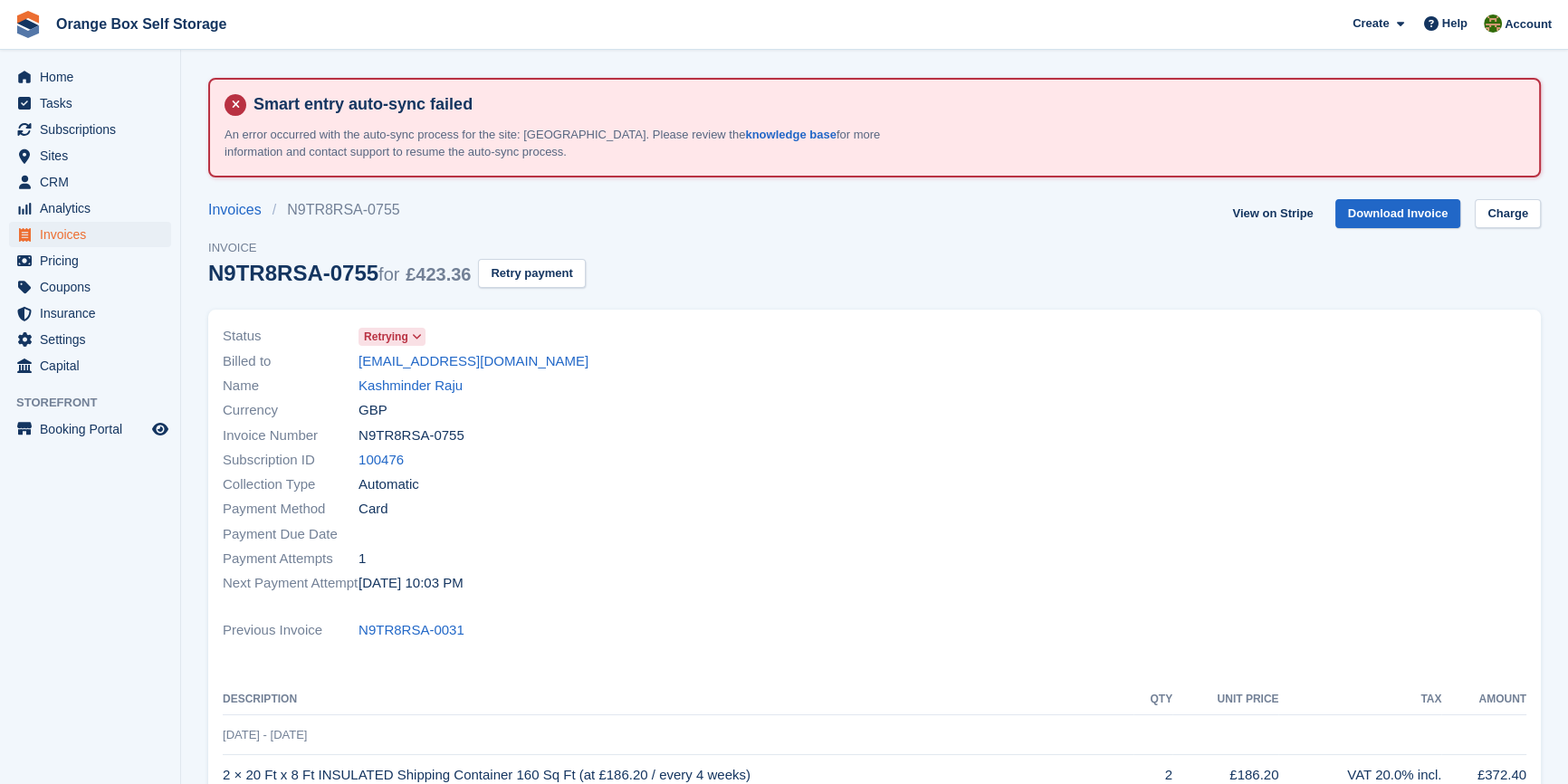
click at [658, 518] on div "Payment Method Card" at bounding box center [543, 510] width 641 height 24
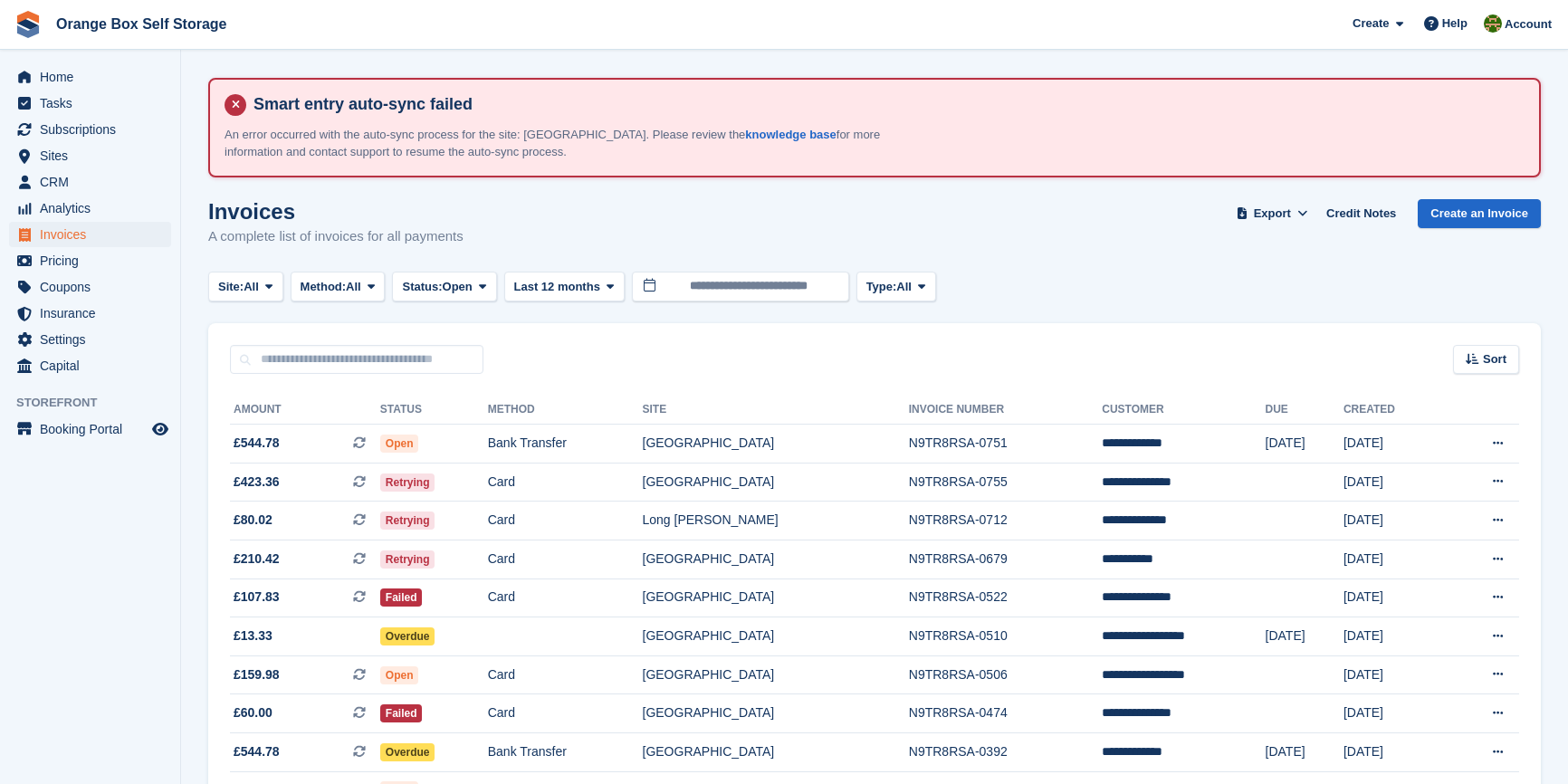
scroll to position [160, 0]
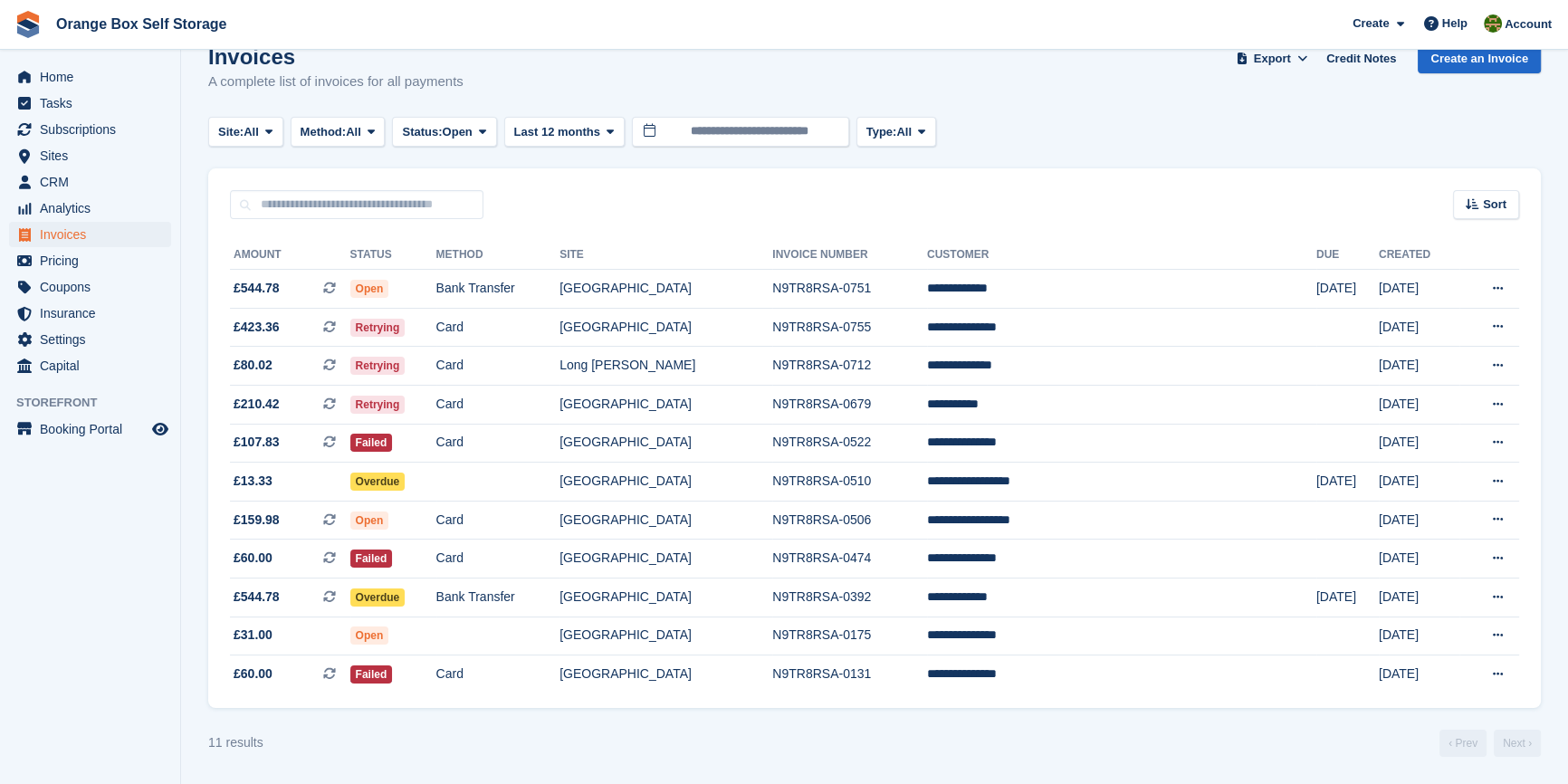
click at [91, 610] on aside "Home Tasks Subscriptions Subscriptions Subscriptions Contracts Price increases …" at bounding box center [90, 396] width 180 height 693
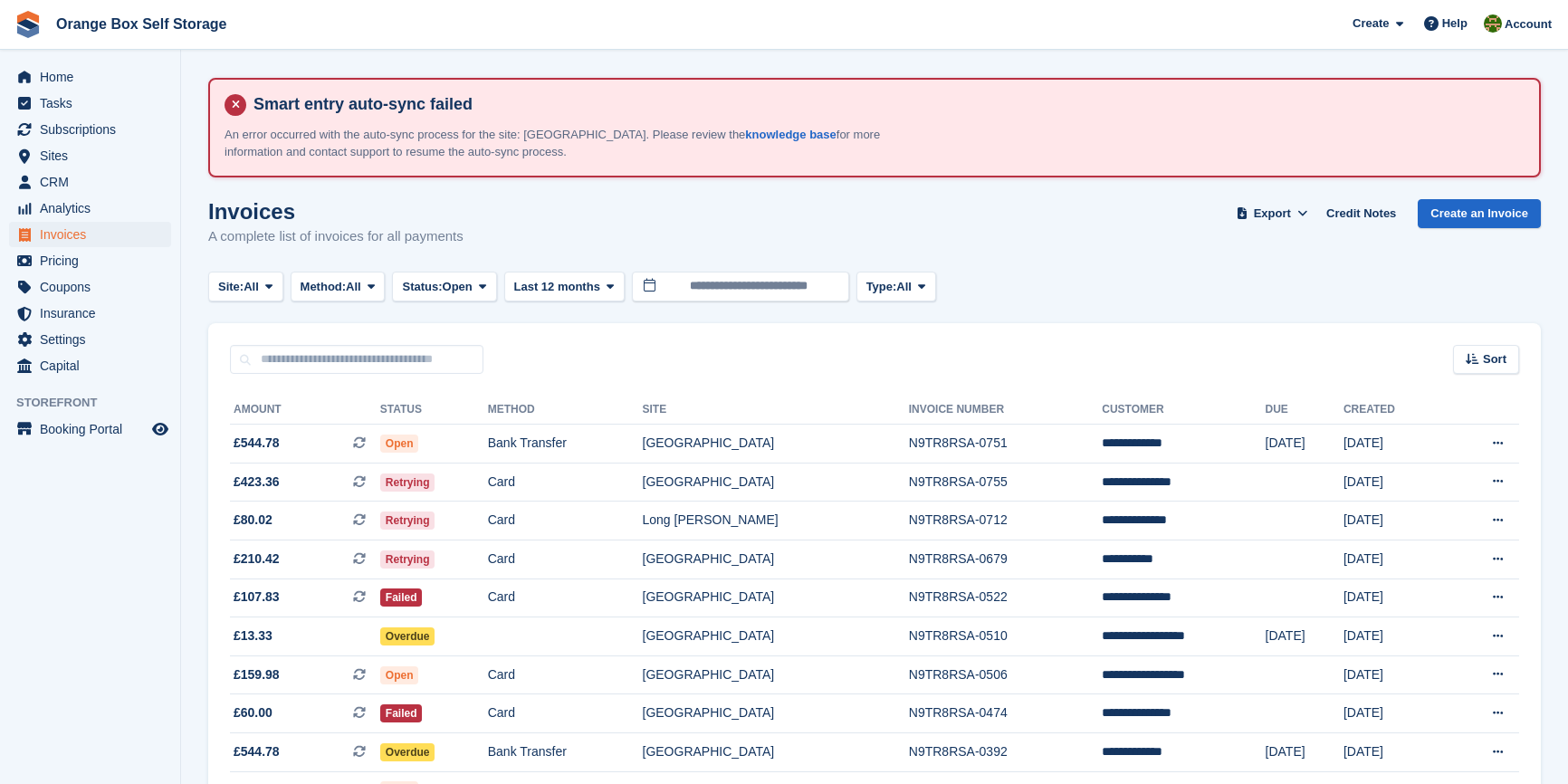
scroll to position [160, 0]
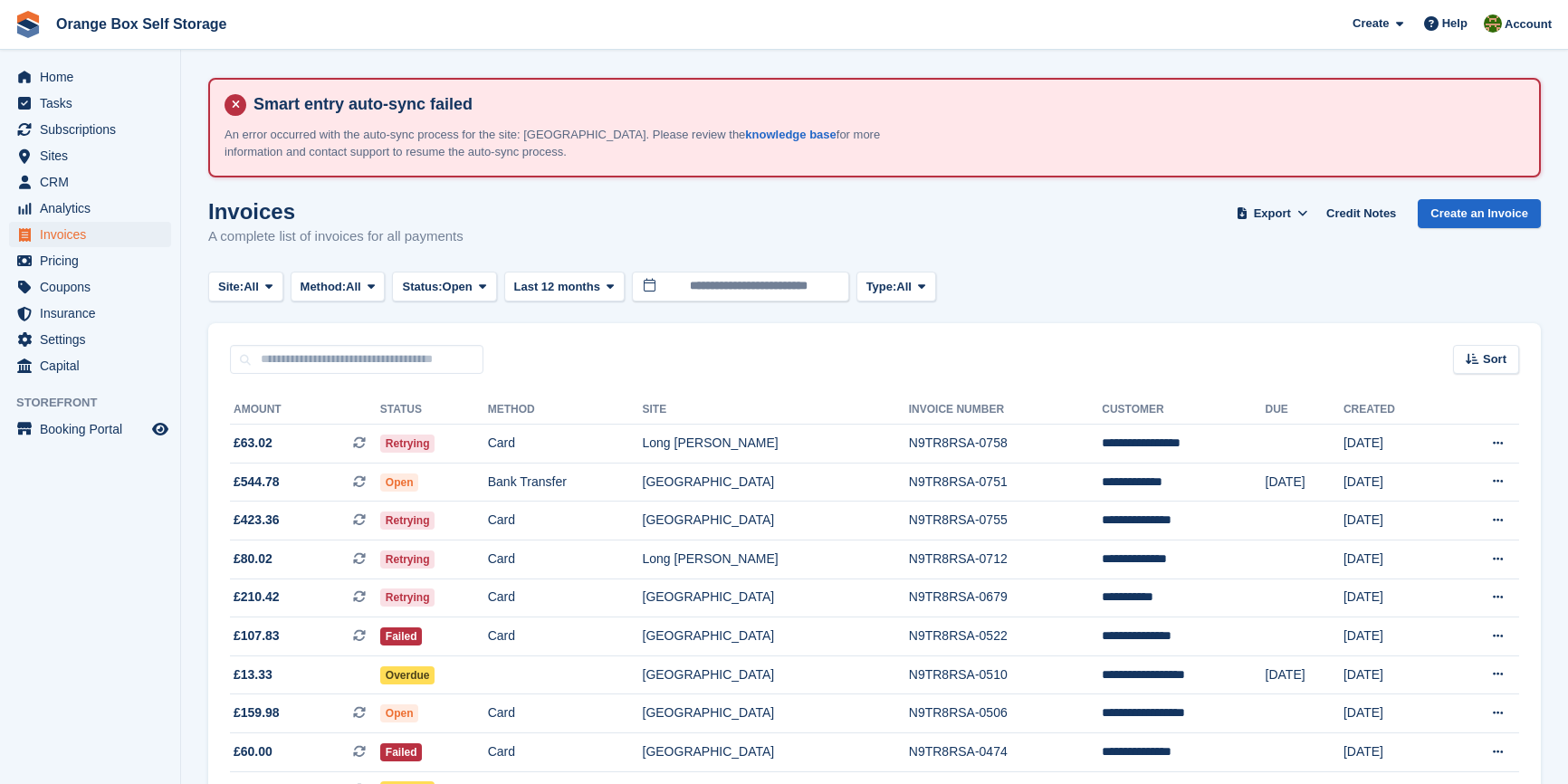
scroll to position [162, 0]
